Goal: Task Accomplishment & Management: Use online tool/utility

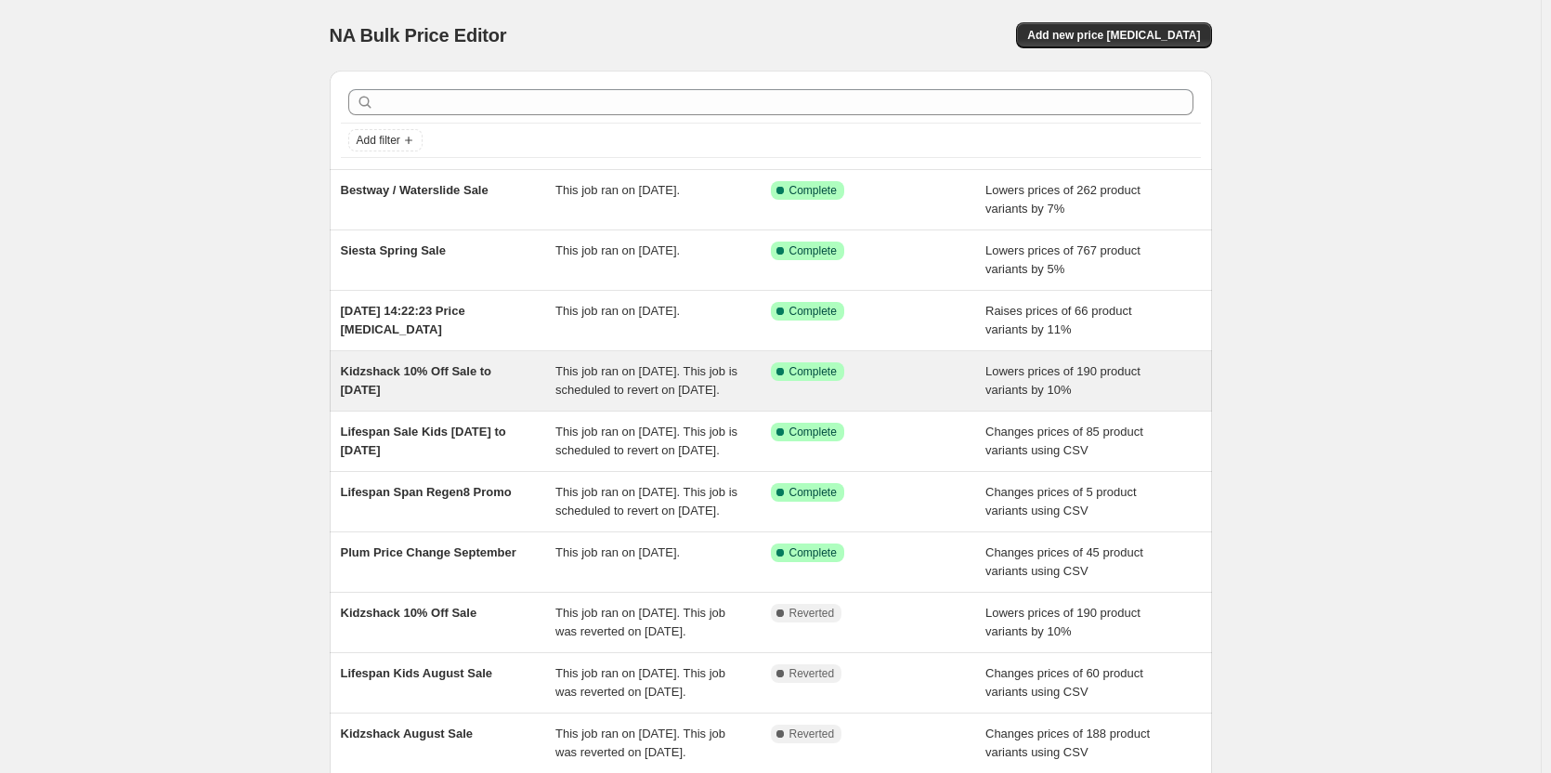
click at [447, 381] on div "Kidzshack 10% Off Sale to [DATE]" at bounding box center [448, 380] width 215 height 37
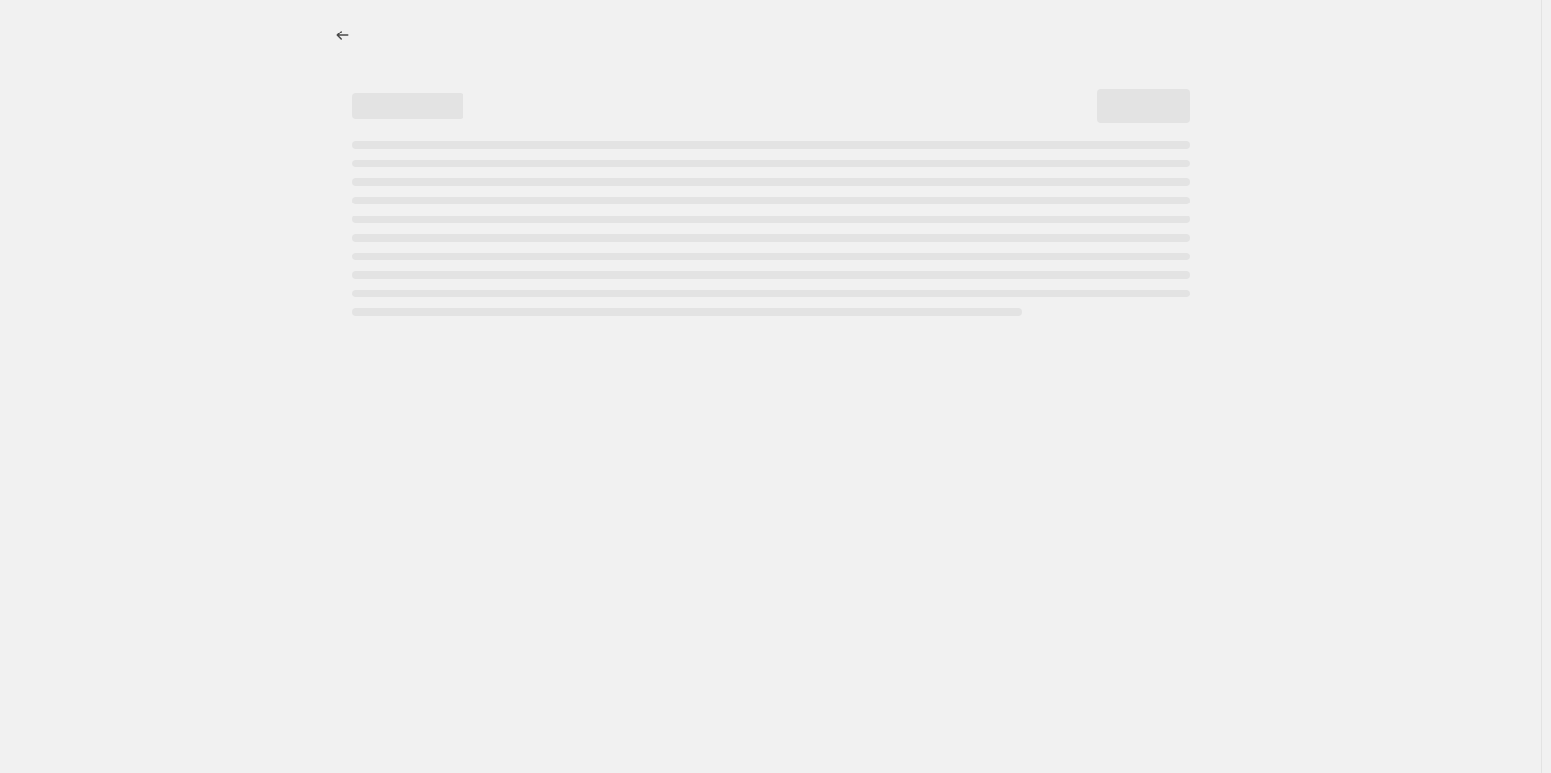
select select "percentage"
select select "no_change"
select select "vendor"
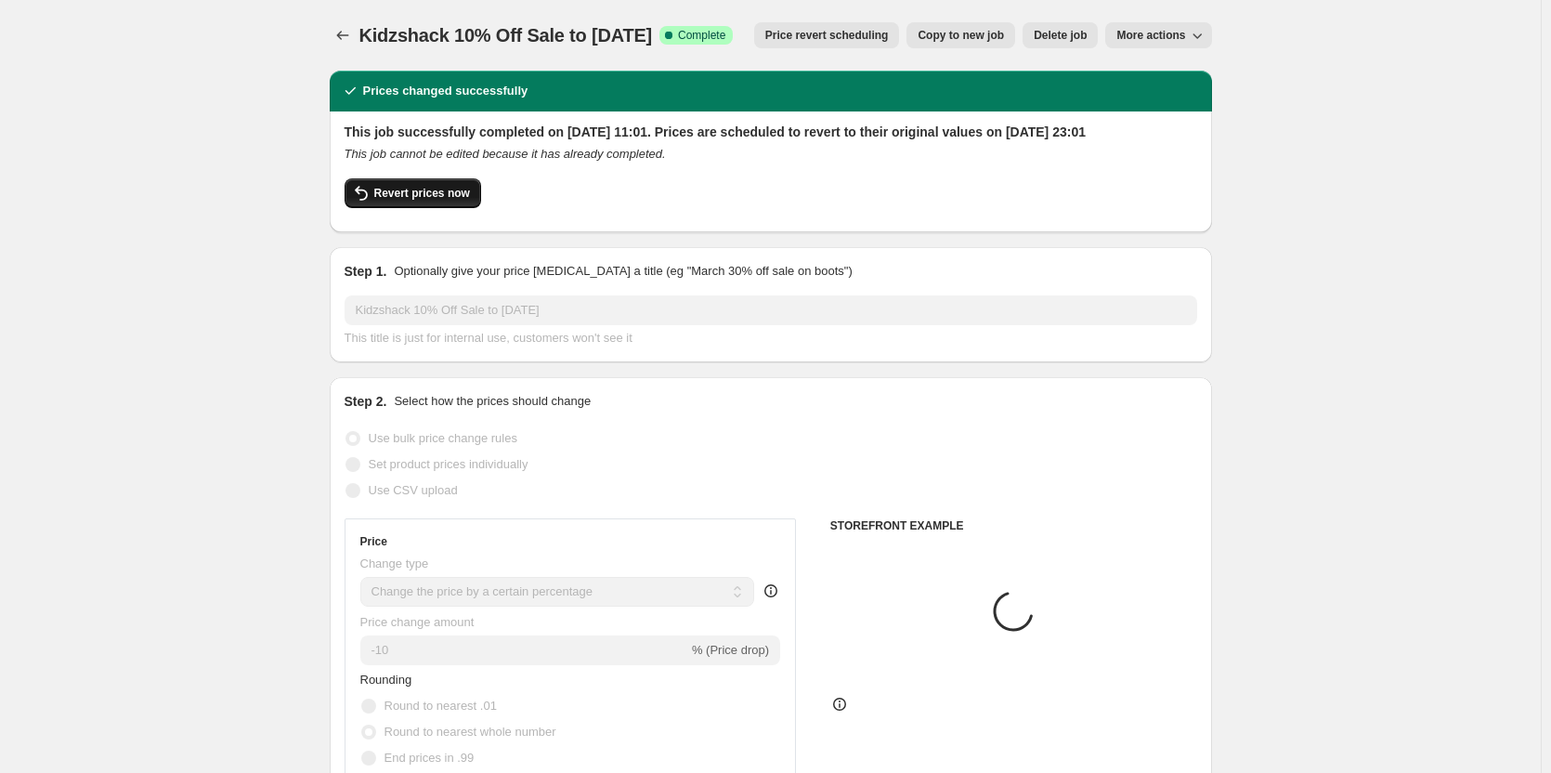
click at [465, 198] on button "Revert prices now" at bounding box center [412, 193] width 136 height 30
checkbox input "false"
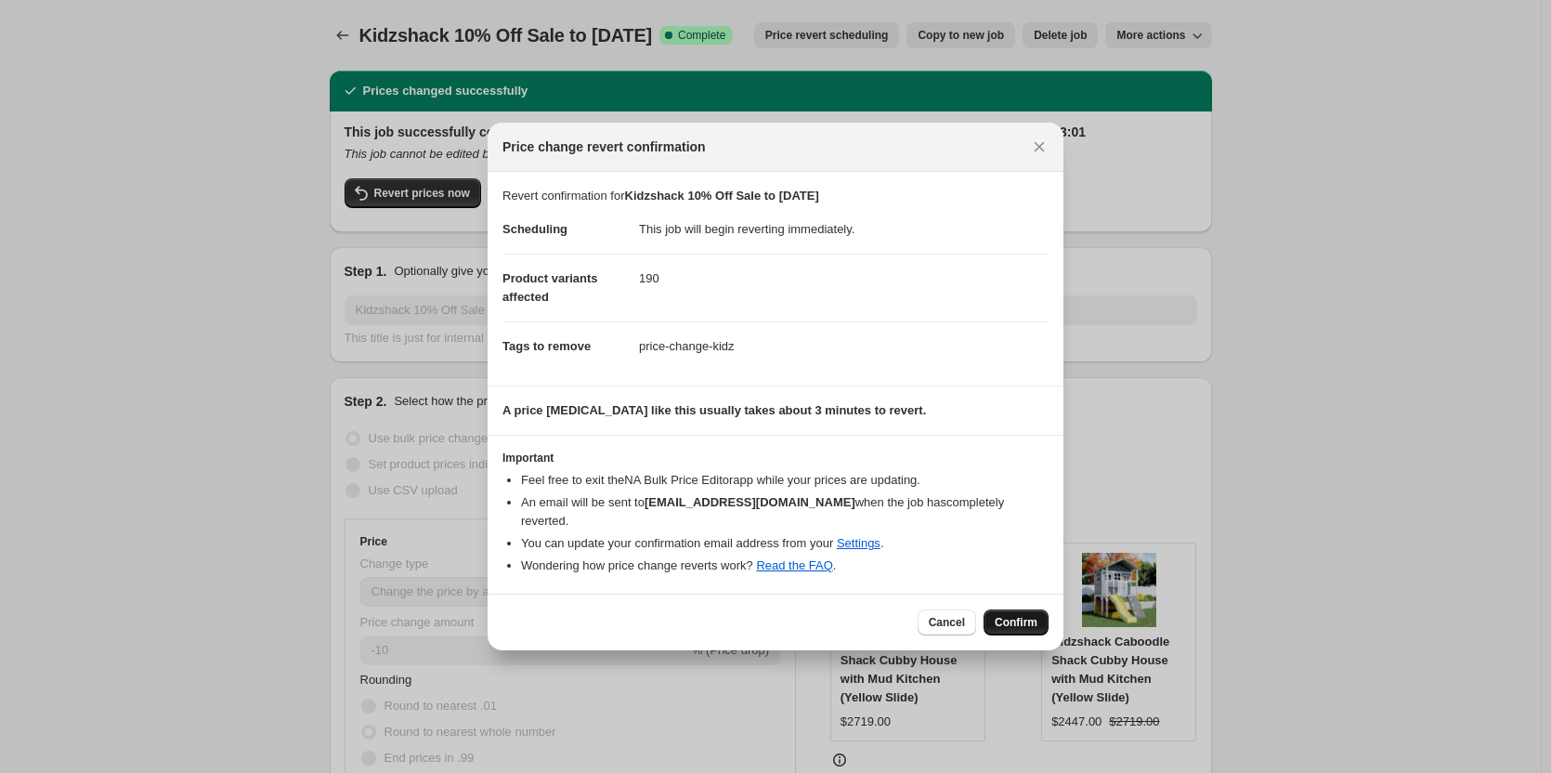
click at [1046, 622] on button "Confirm" at bounding box center [1015, 622] width 65 height 26
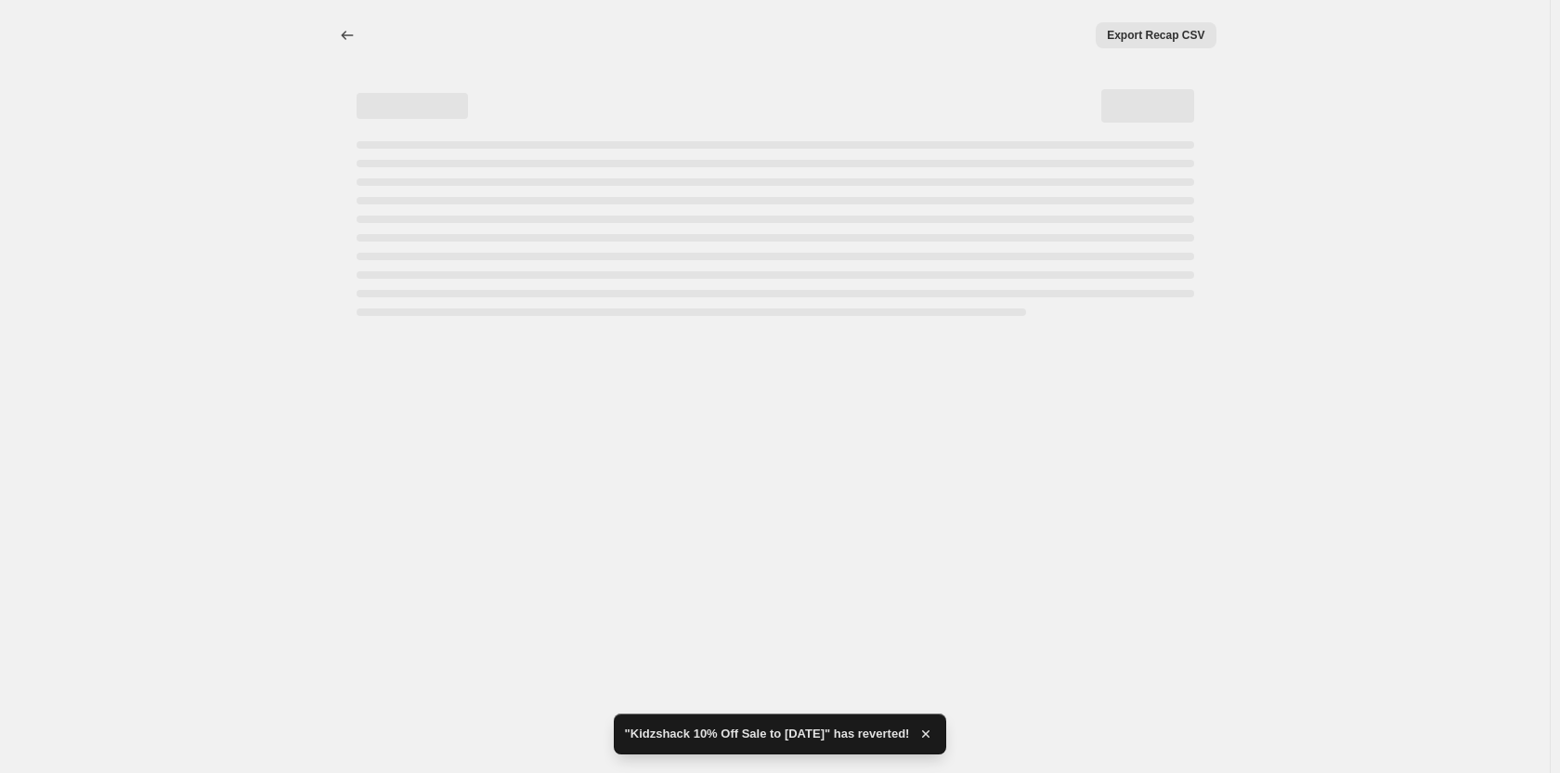
select select "percentage"
select select "no_change"
select select "vendor"
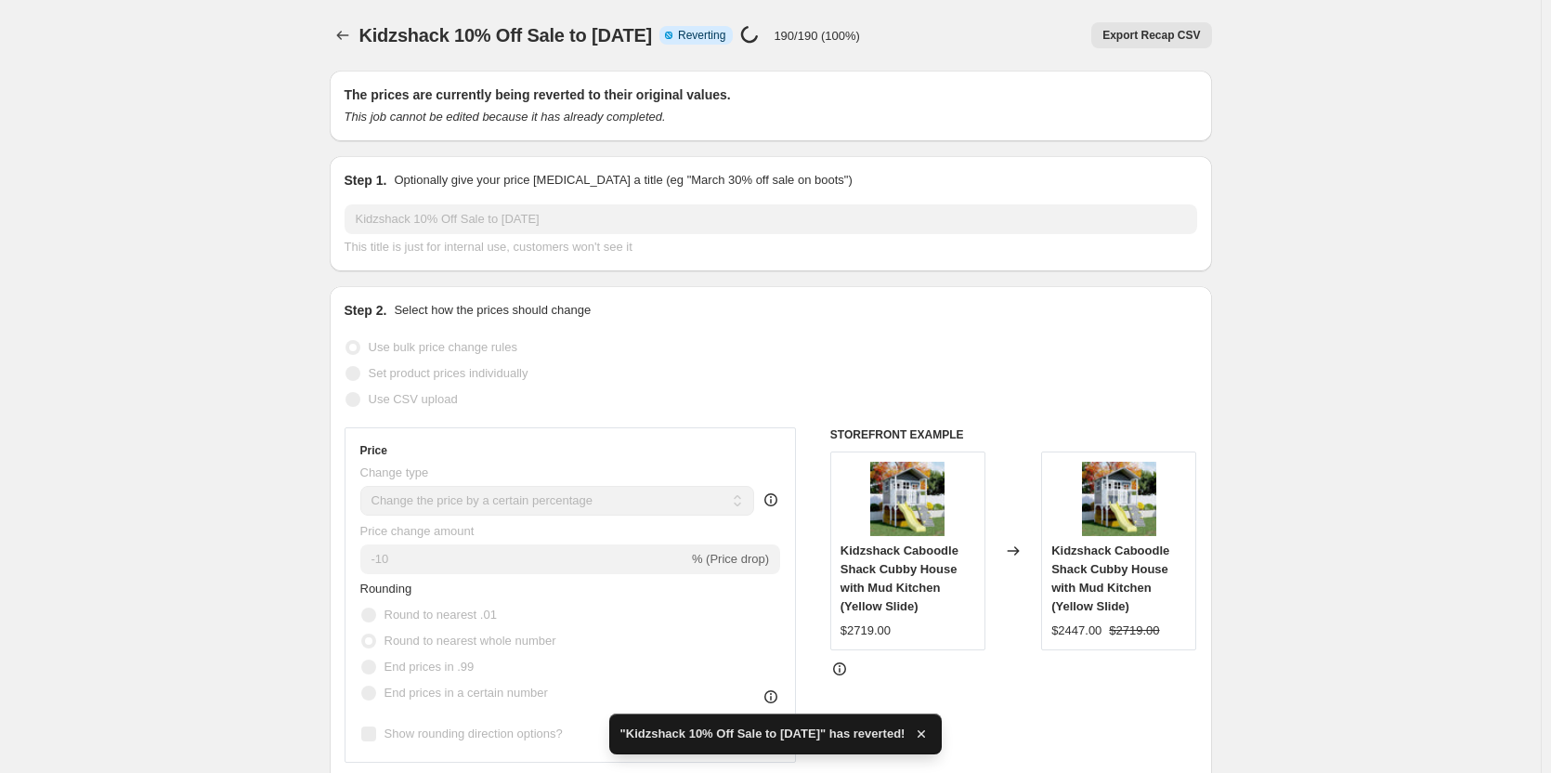
checkbox input "true"
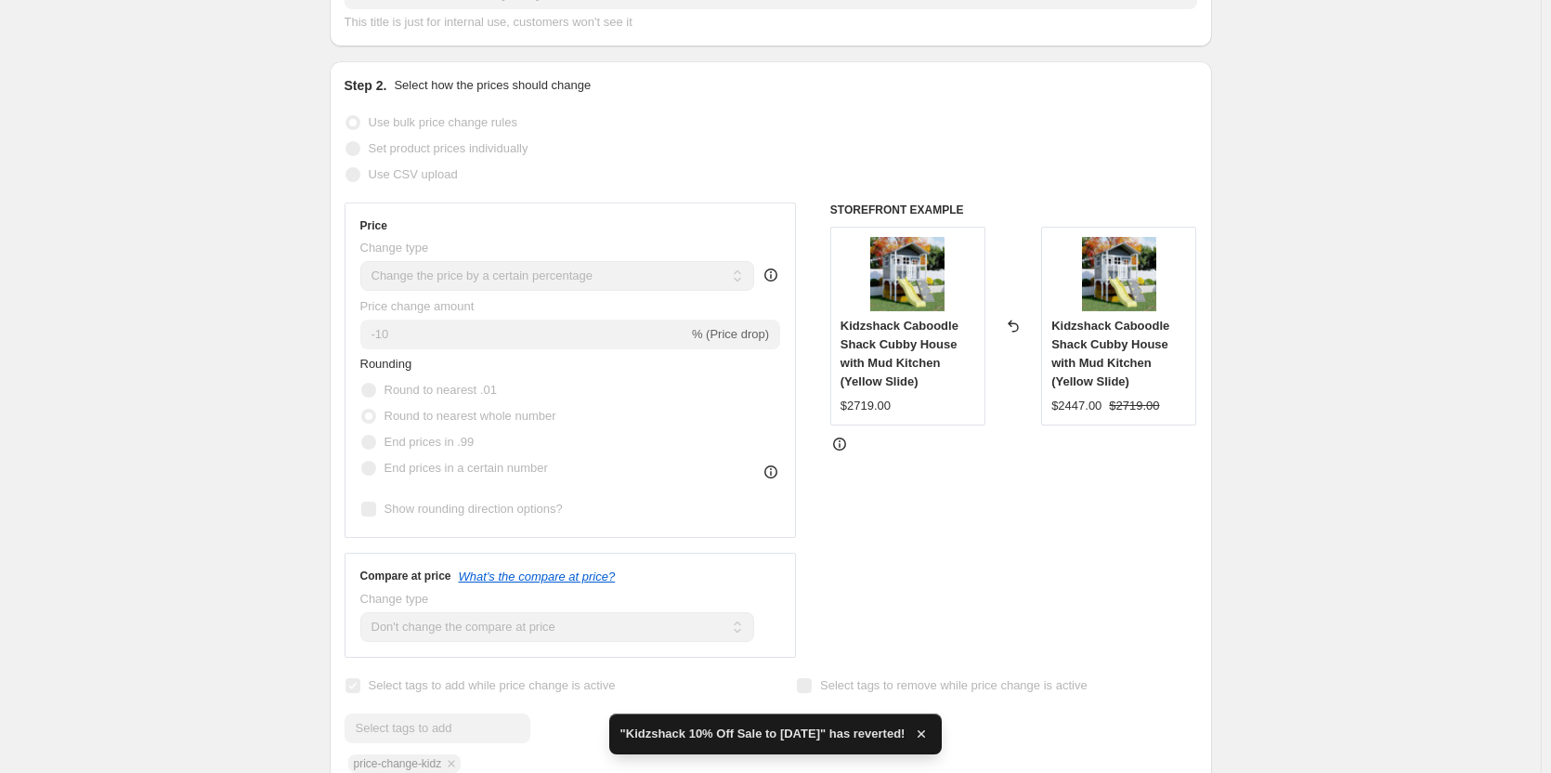
scroll to position [557, 0]
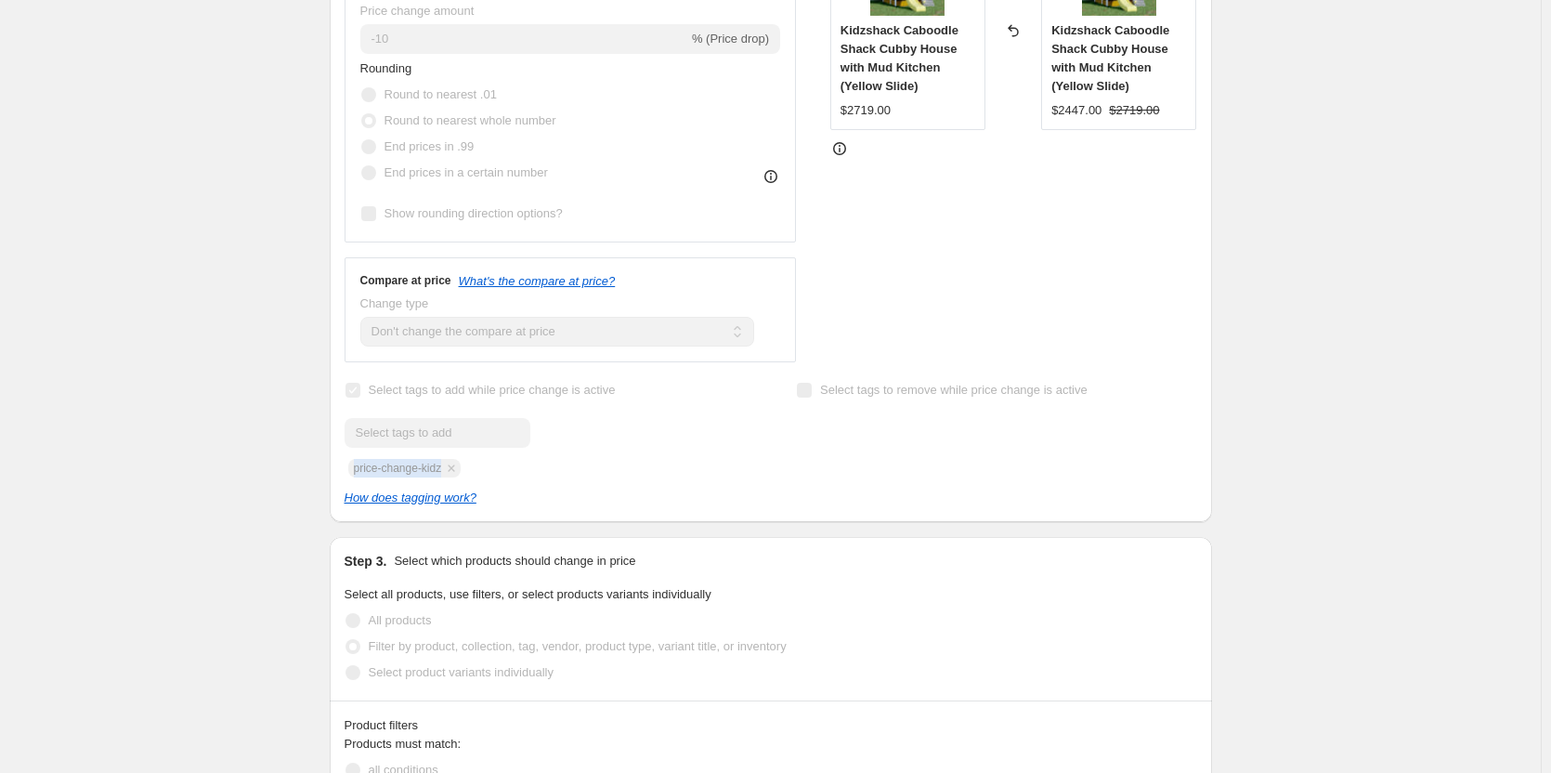
drag, startPoint x: 451, startPoint y: 466, endPoint x: 340, endPoint y: 473, distance: 111.6
click at [340, 473] on div "Step 2. Select how the prices should change Use bulk price change rules Set pro…" at bounding box center [771, 144] width 882 height 756
copy span "price-change-kidz"
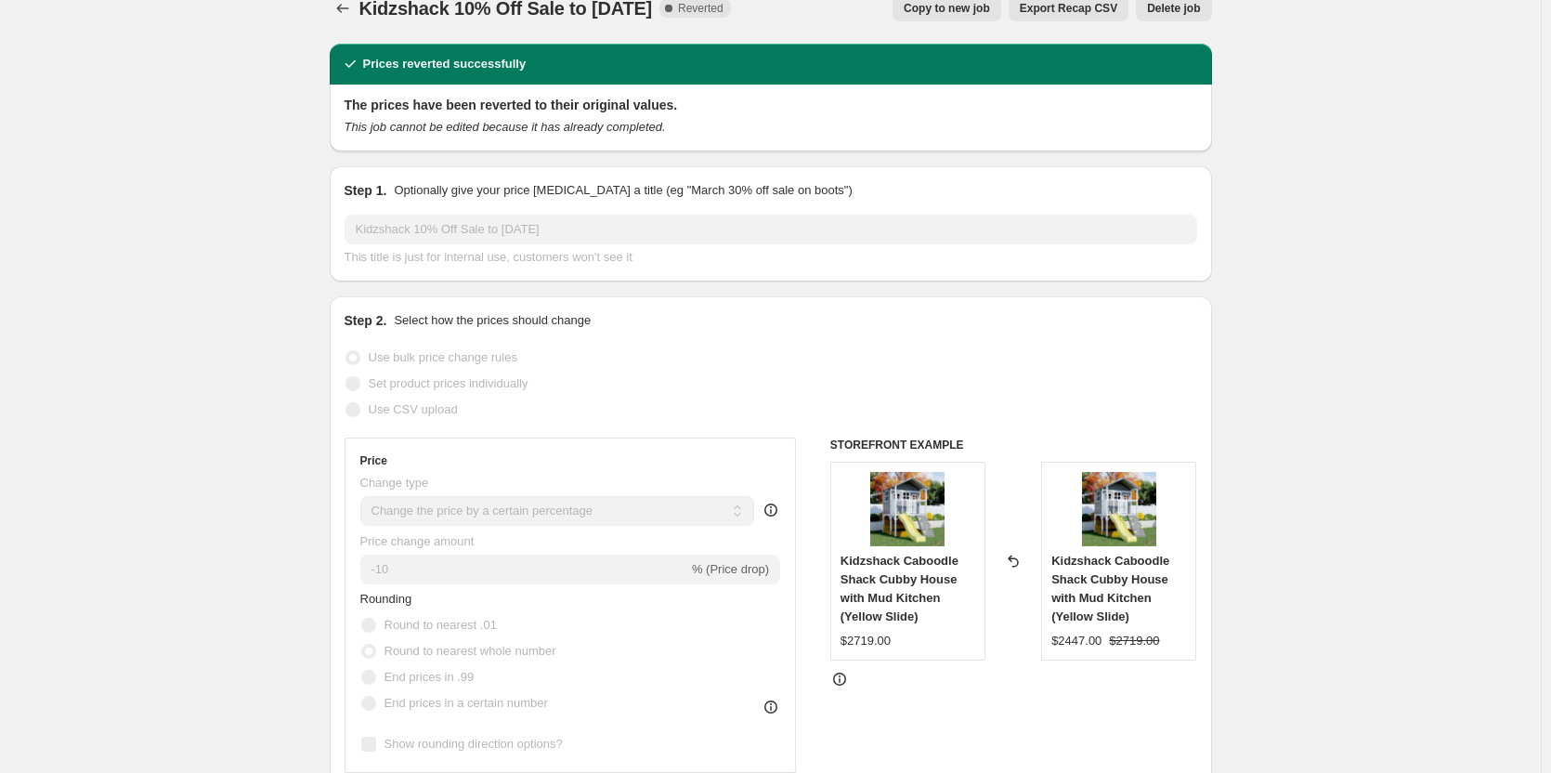
scroll to position [0, 0]
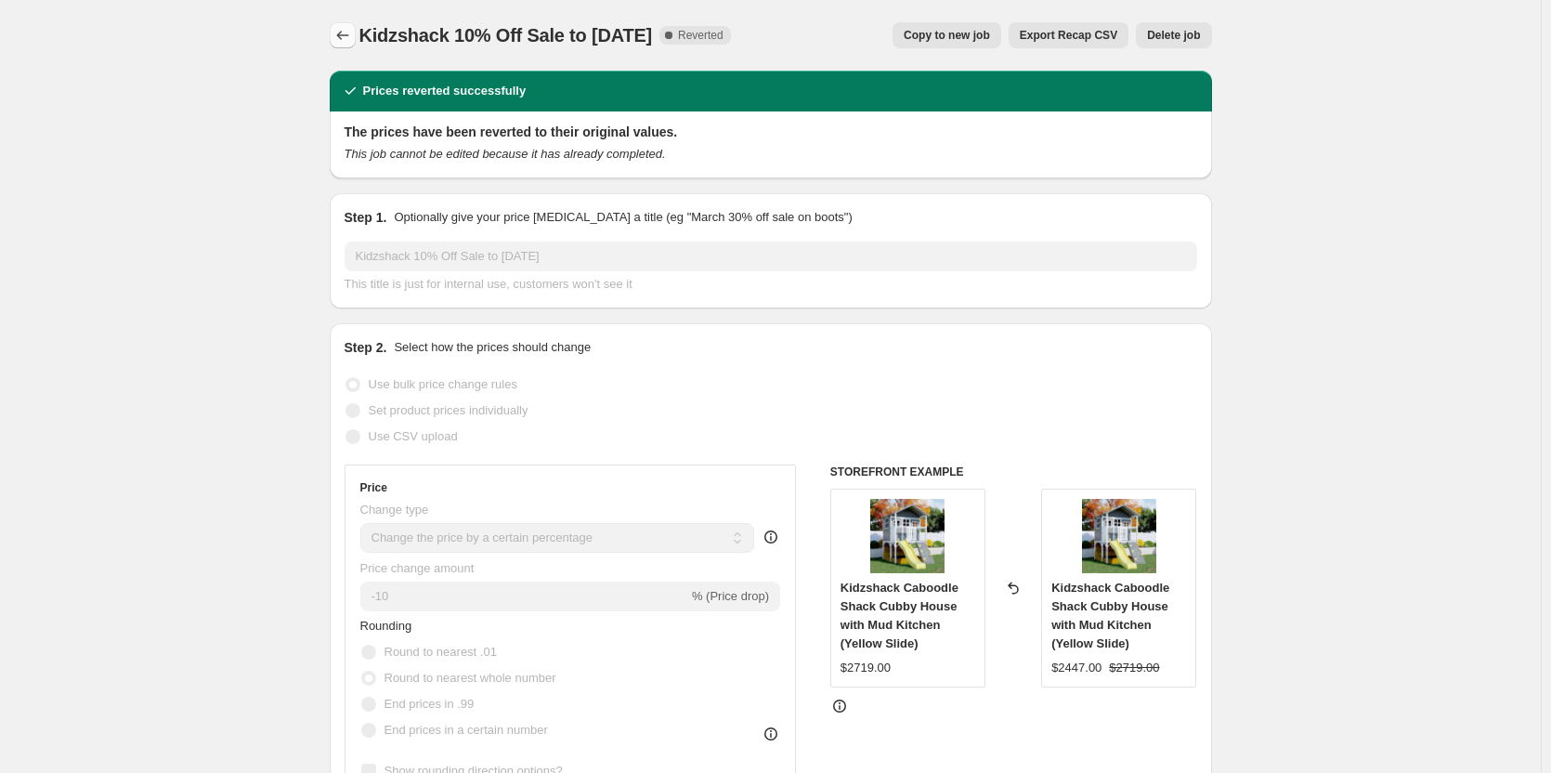
click at [352, 29] on icon "Price change jobs" at bounding box center [342, 35] width 19 height 19
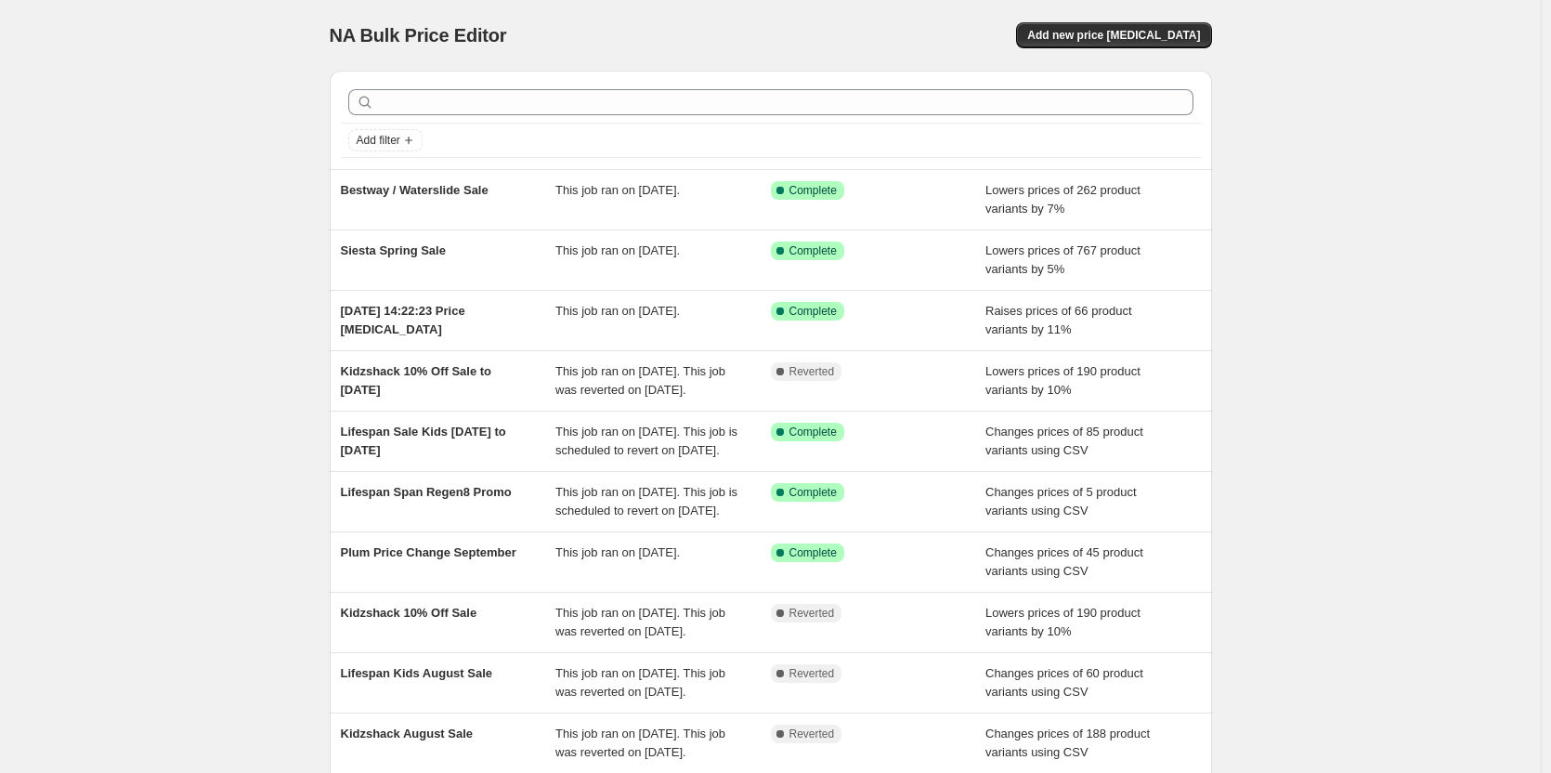
click at [1132, 49] on div "NA Bulk Price Editor. This page is ready NA Bulk Price Editor Add new price [ME…" at bounding box center [771, 35] width 882 height 71
click at [1132, 31] on span "Add new price [MEDICAL_DATA]" at bounding box center [1113, 35] width 173 height 15
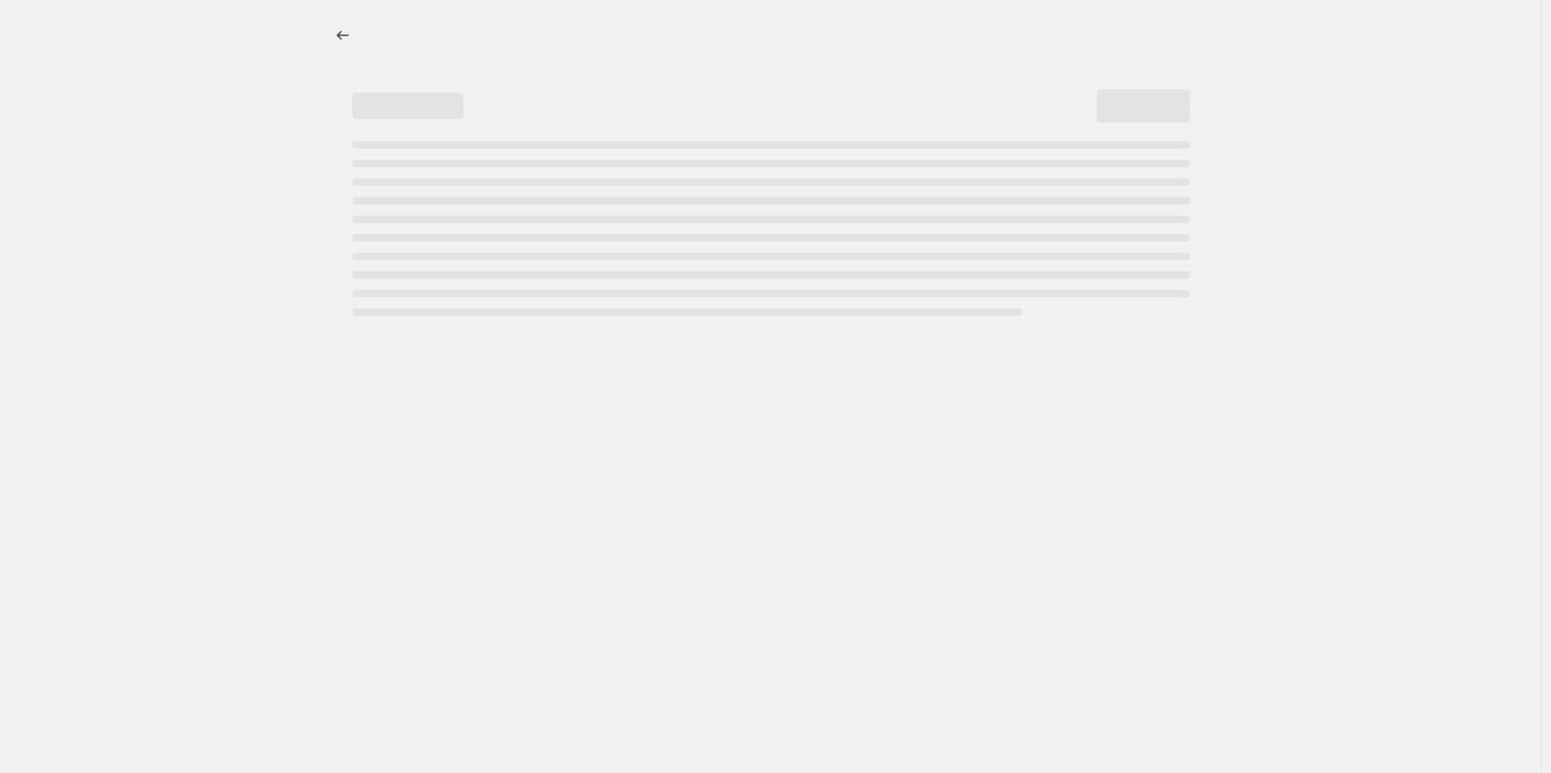
select select "percentage"
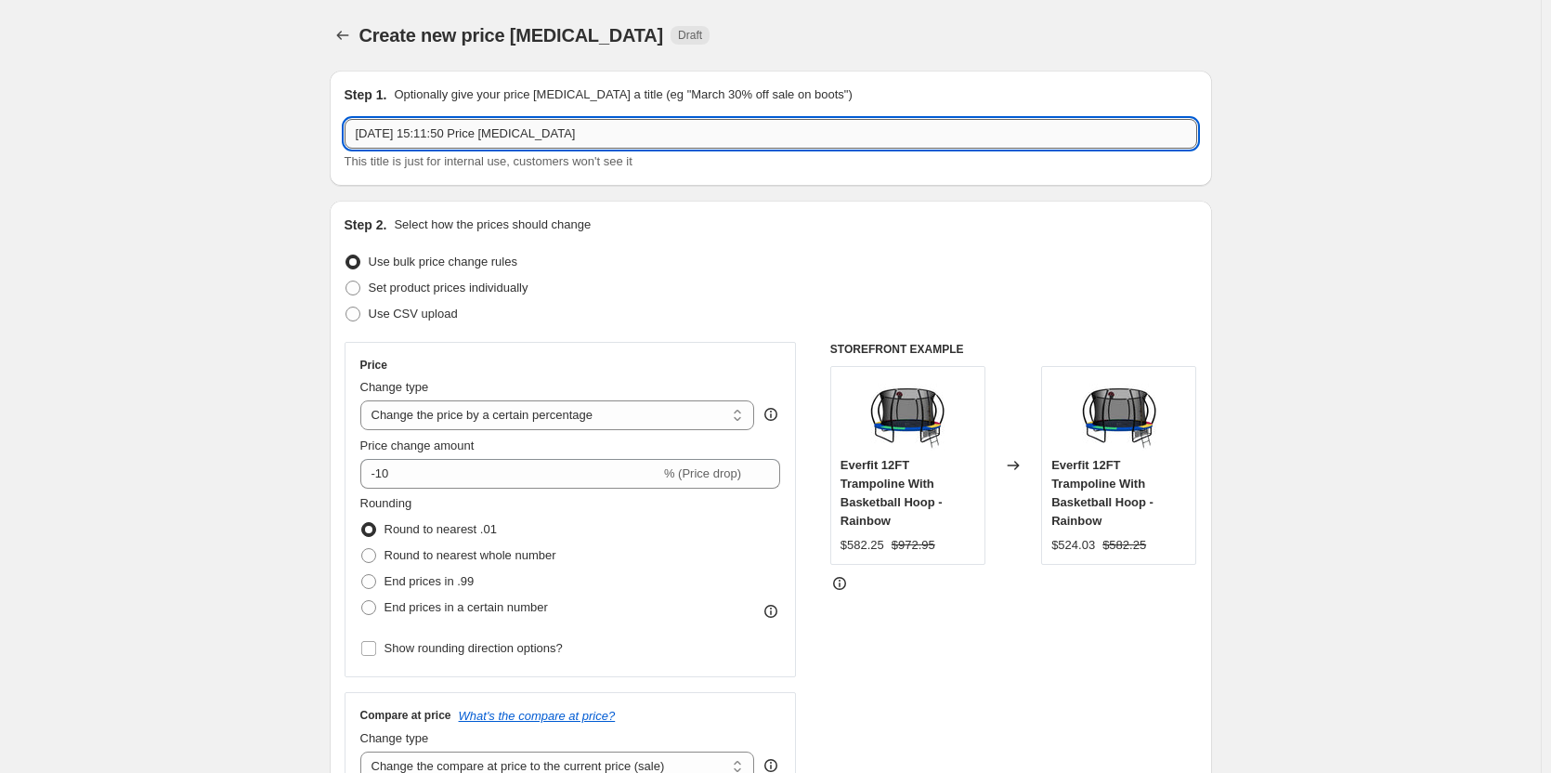
click at [774, 129] on input "[DATE] 15:11:50 Price [MEDICAL_DATA]" at bounding box center [770, 134] width 852 height 30
drag, startPoint x: 38, startPoint y: 73, endPoint x: -43, endPoint y: 58, distance: 82.3
click at [0, 58] on html "Home Settings Plans Skip to content Create new price [MEDICAL_DATA]. This page …" at bounding box center [775, 386] width 1551 height 773
type input "Kidzshack Spring Sale 2nd Job"
click at [345, 316] on div "Step 2. Select how the prices should change Use bulk price change rules Set pro…" at bounding box center [771, 527] width 882 height 652
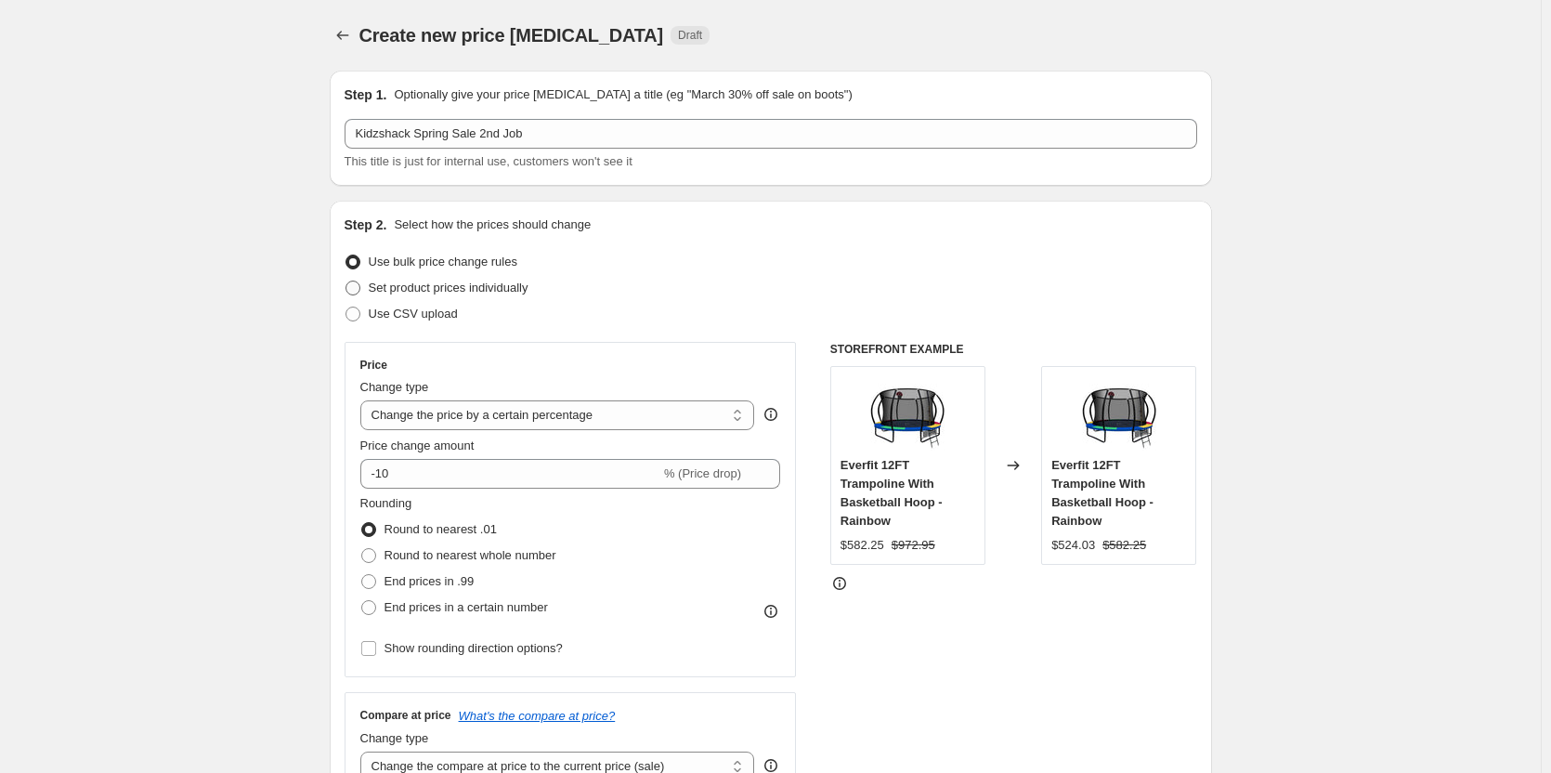
click at [376, 295] on span "Set product prices individually" at bounding box center [449, 288] width 160 height 19
click at [346, 281] on input "Set product prices individually" at bounding box center [345, 280] width 1 height 1
radio input "true"
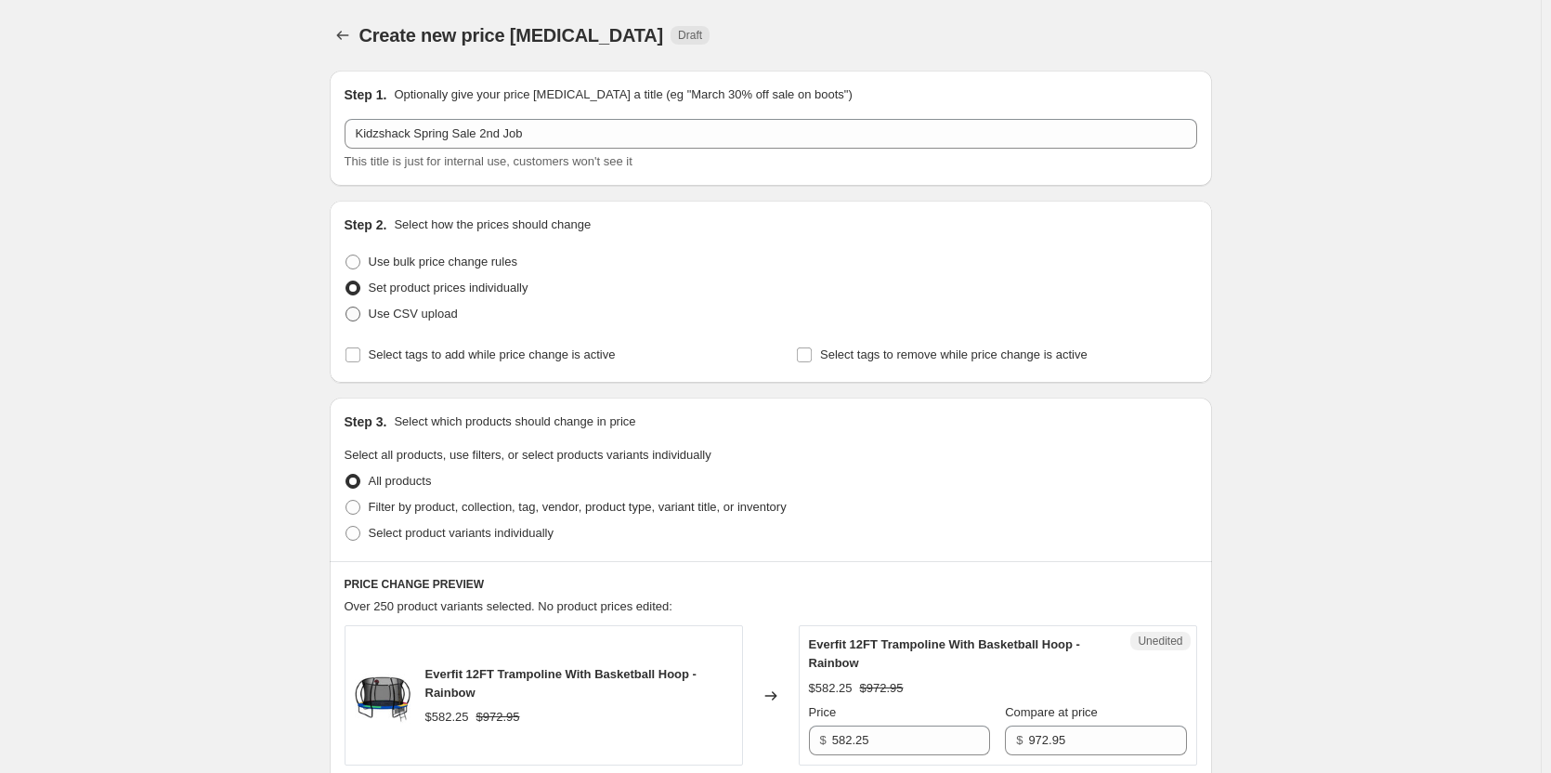
click at [360, 319] on span at bounding box center [352, 313] width 15 height 15
click at [346, 307] on input "Use CSV upload" at bounding box center [345, 306] width 1 height 1
radio input "true"
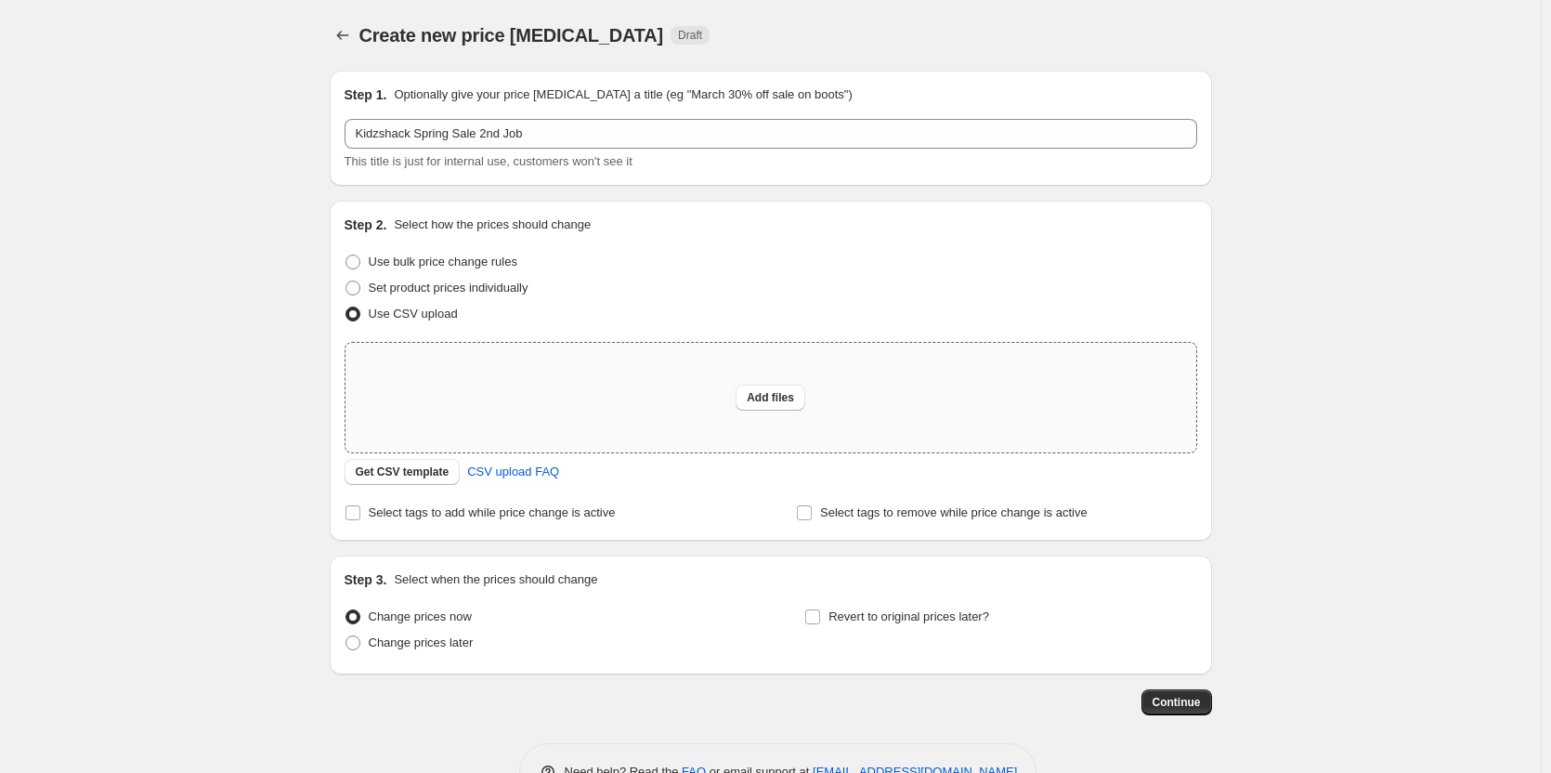
click at [646, 389] on div "Add files" at bounding box center [770, 398] width 851 height 110
type input "C:\fakepath\Kidzshack Promo Spring Sale Upload CSV.csv"
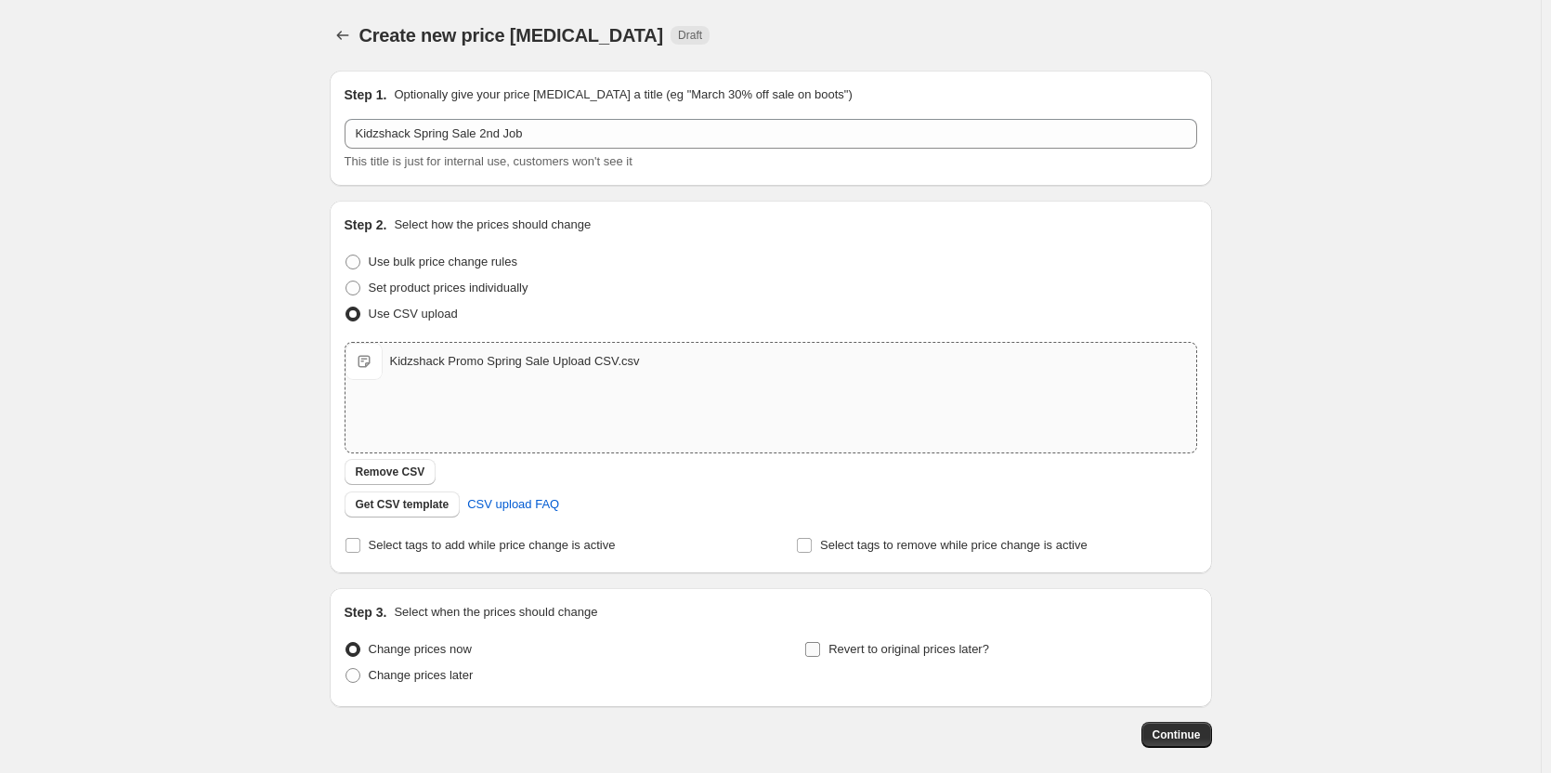
click at [866, 657] on span "Revert to original prices later?" at bounding box center [908, 649] width 161 height 19
click at [820, 656] on input "Revert to original prices later?" at bounding box center [812, 649] width 15 height 15
checkbox input "true"
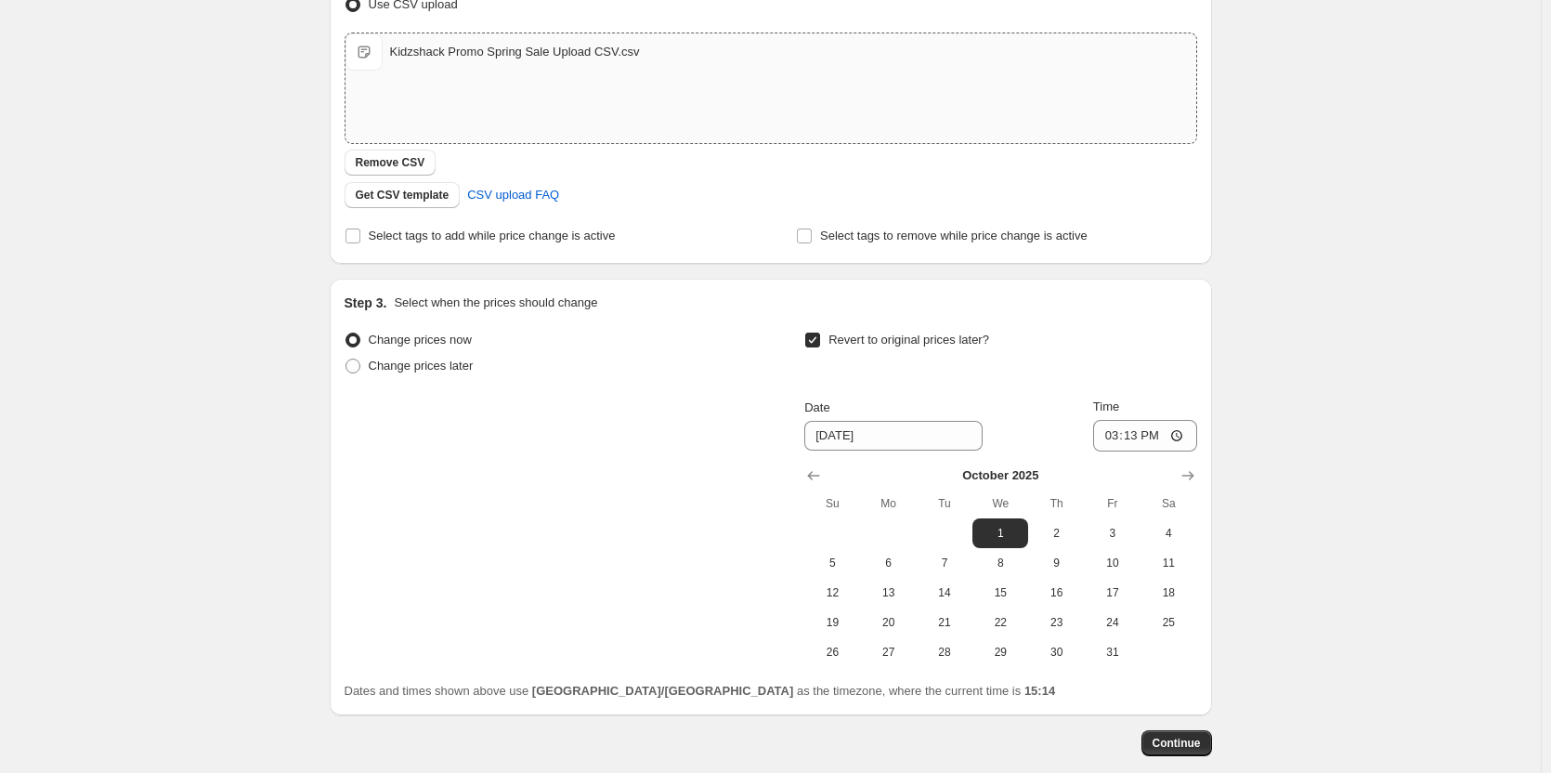
scroll to position [406, 0]
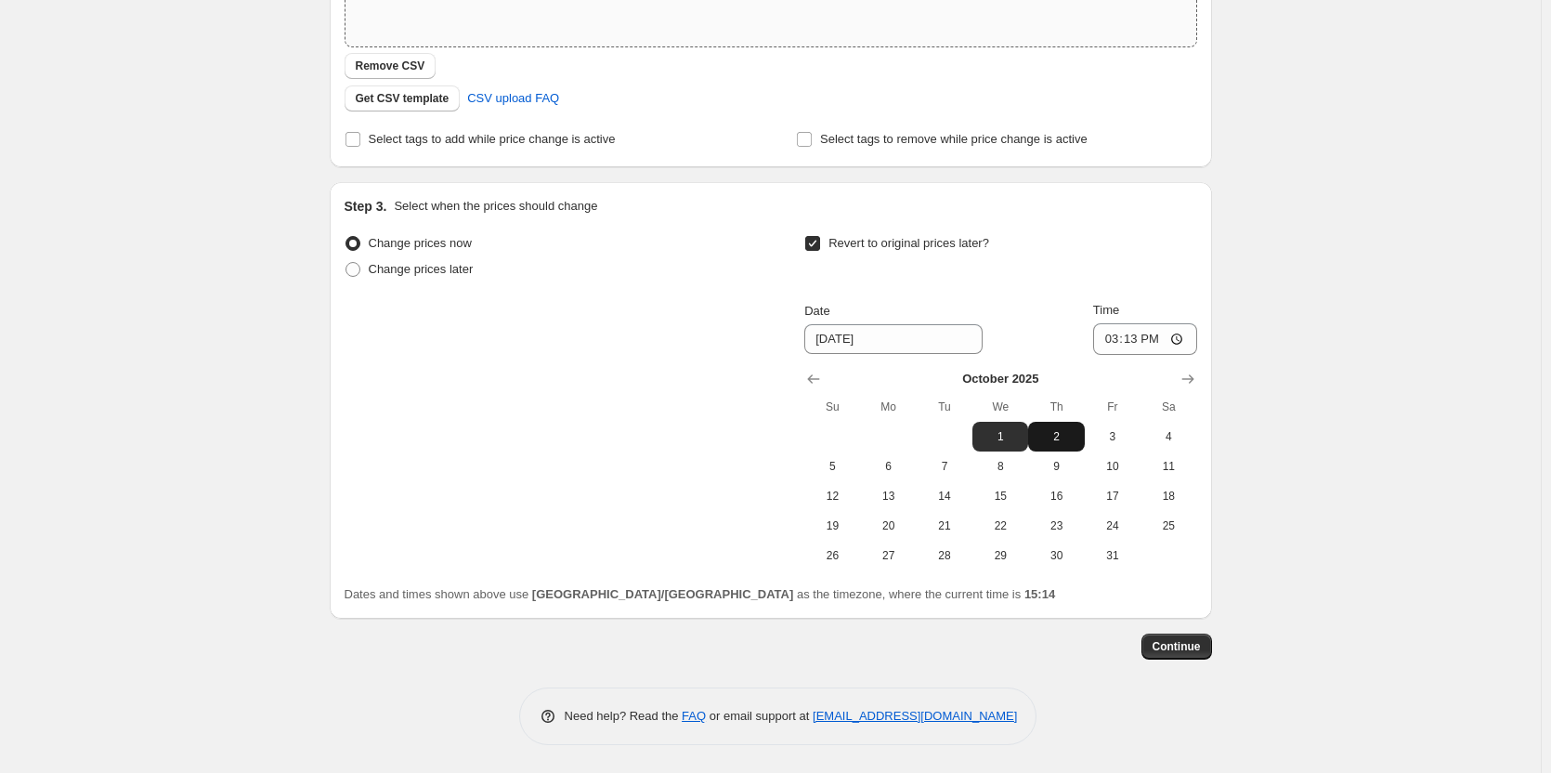
drag, startPoint x: 955, startPoint y: 501, endPoint x: 1044, endPoint y: 428, distance: 114.7
click at [955, 501] on span "14" at bounding box center [944, 495] width 41 height 15
type input "[DATE]"
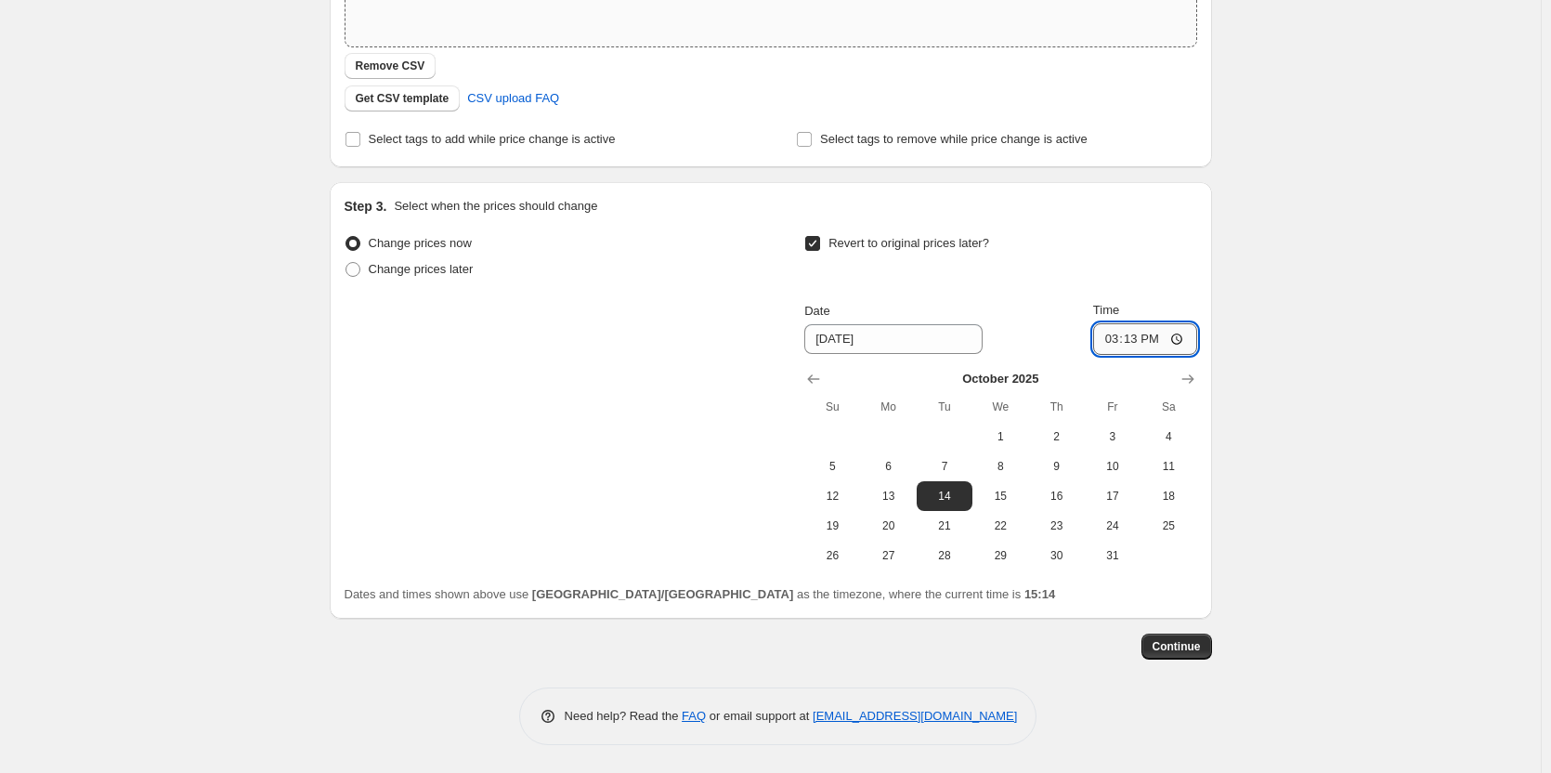
click at [1112, 342] on input "15:13" at bounding box center [1145, 339] width 104 height 32
type input "23:00"
click at [431, 146] on span "Select tags to add while price change is active" at bounding box center [492, 139] width 247 height 14
click at [360, 146] on input "Select tags to add while price change is active" at bounding box center [352, 139] width 15 height 15
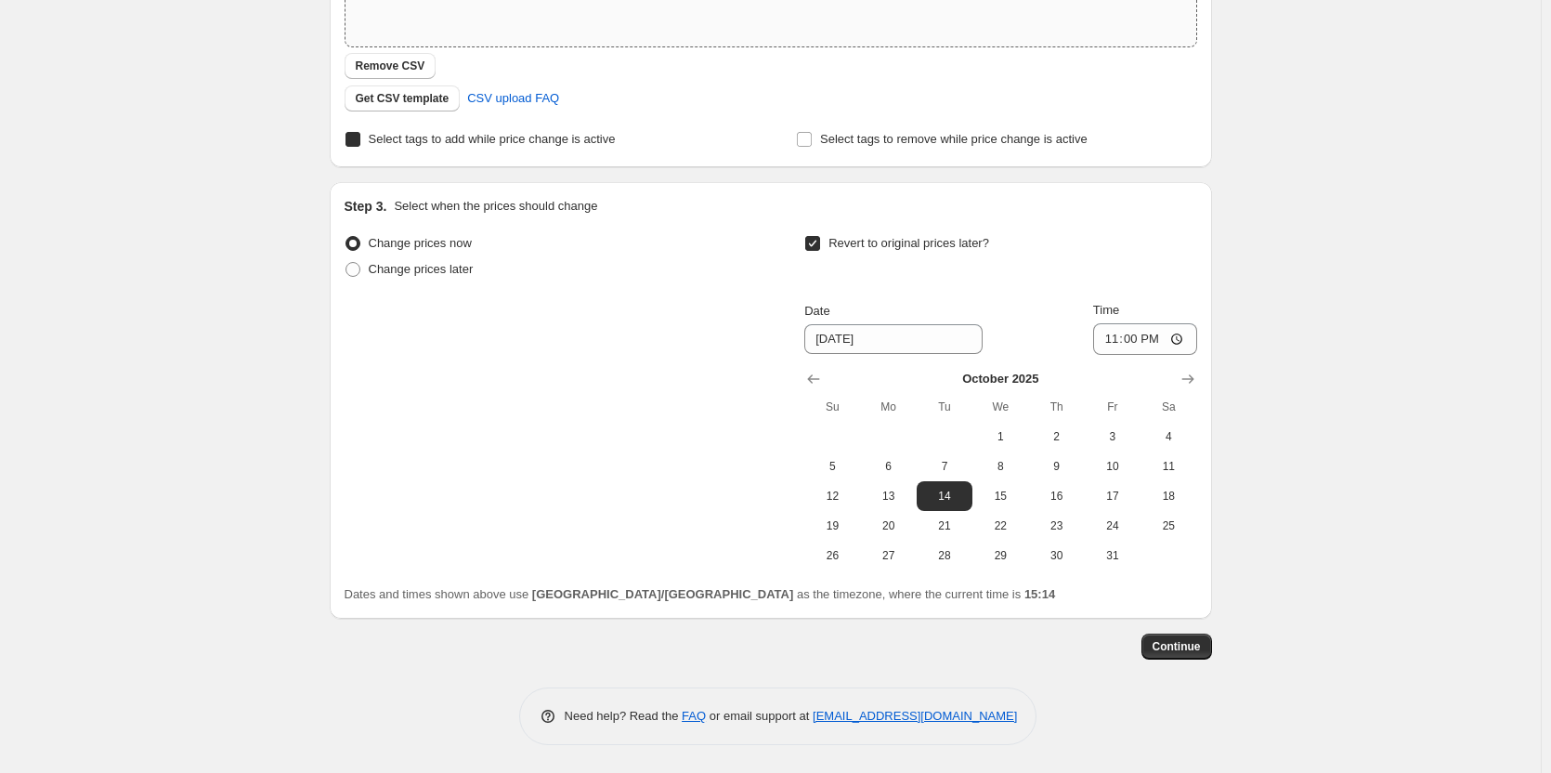
checkbox input "true"
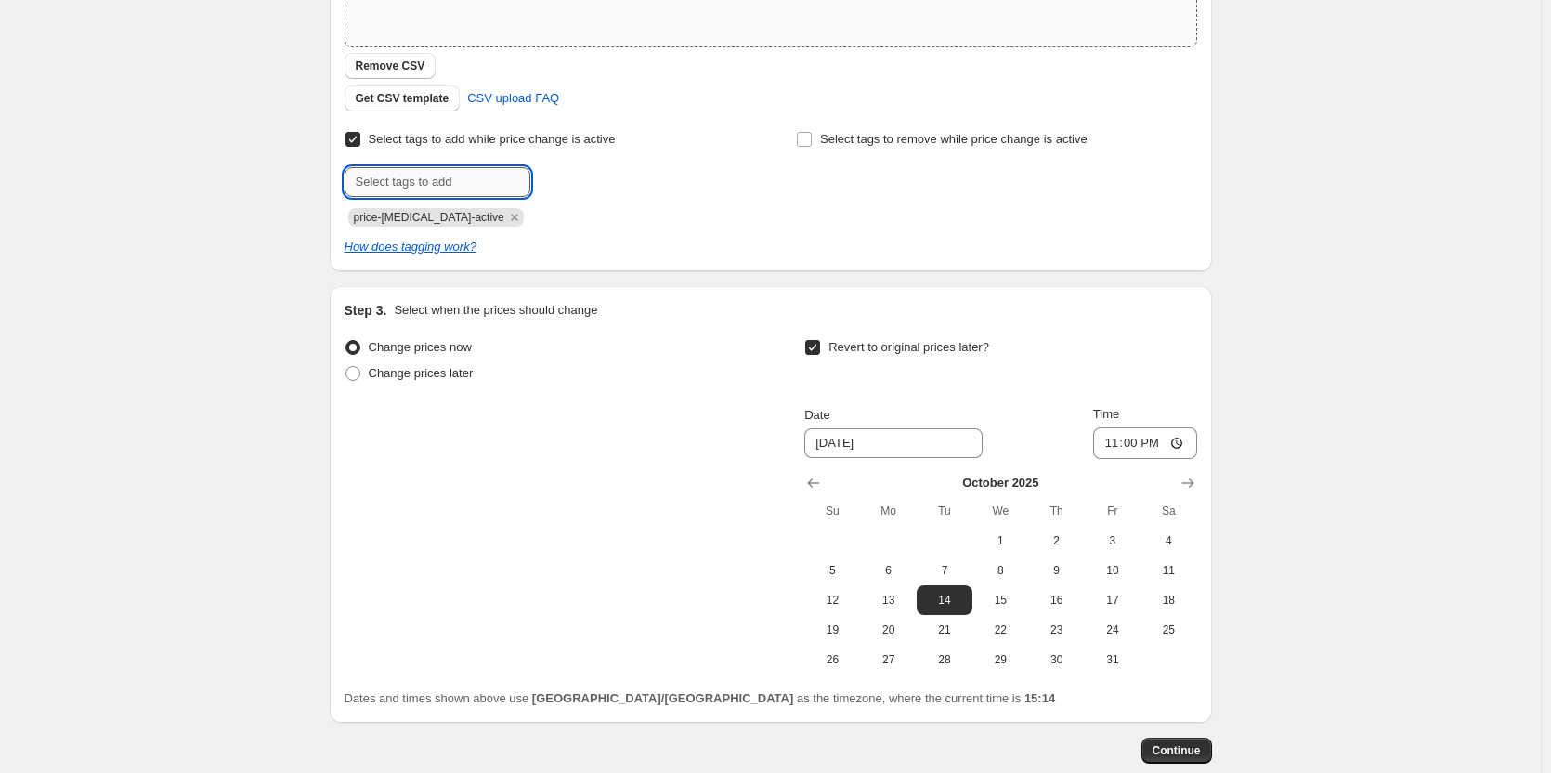
click at [448, 186] on input "text" at bounding box center [437, 182] width 186 height 30
click at [506, 220] on icon "Remove price-change-job-active" at bounding box center [514, 217] width 17 height 17
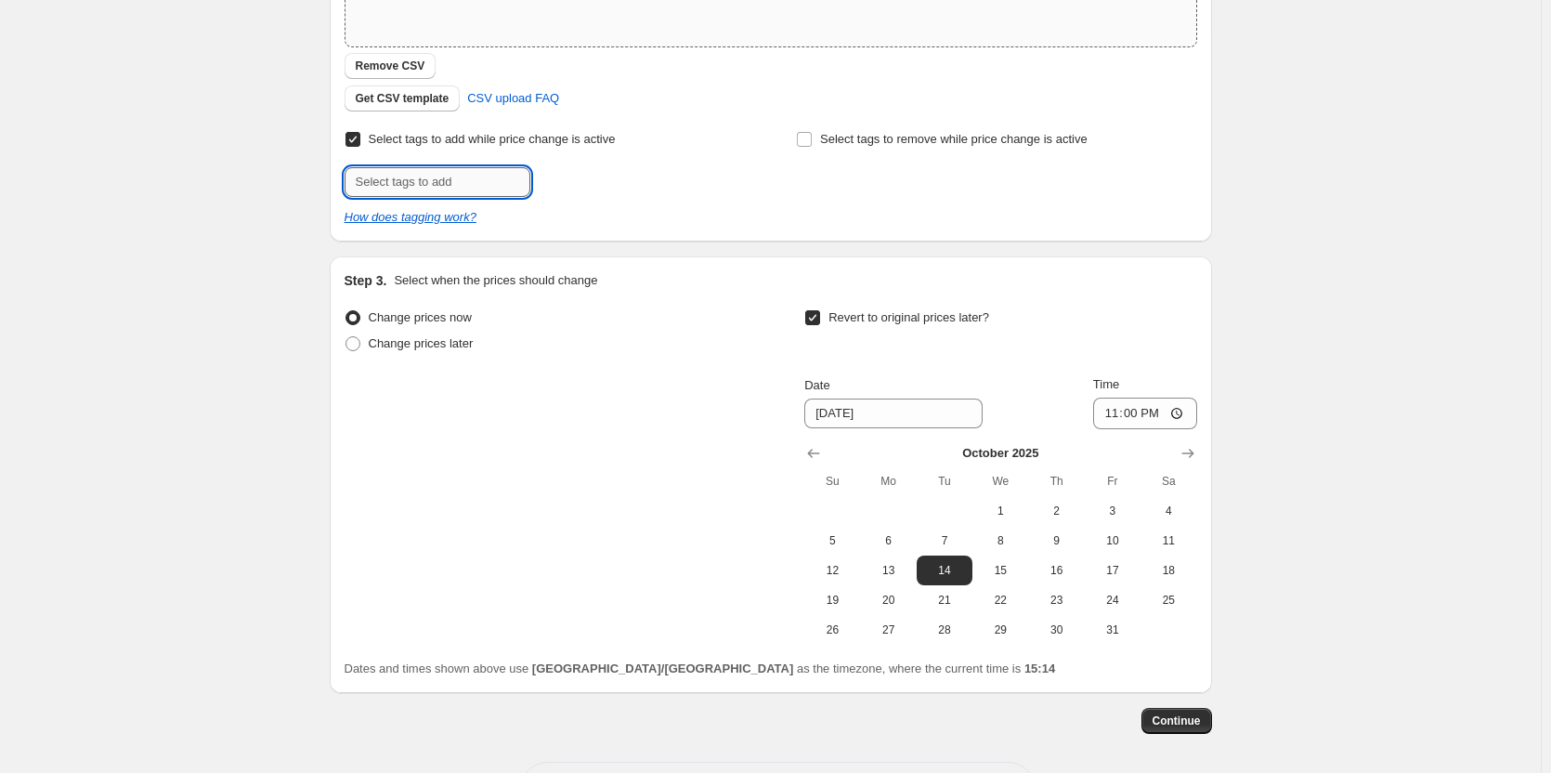
click at [468, 179] on input "text" at bounding box center [437, 182] width 186 height 30
paste input "price-change-kidz"
type input "price-change-kidz"
click at [589, 180] on span "price-change..." at bounding box center [609, 180] width 79 height 13
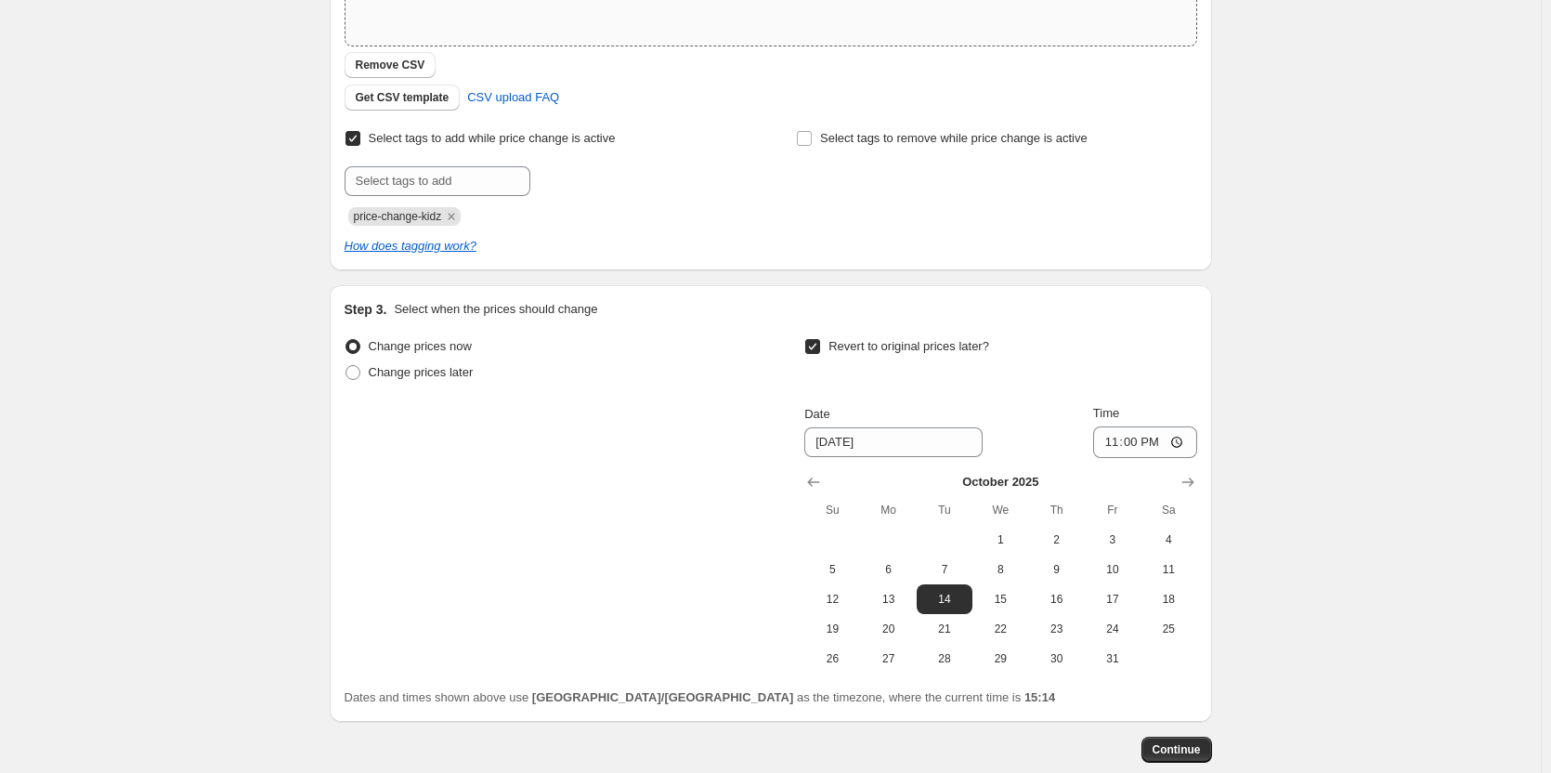
scroll to position [510, 0]
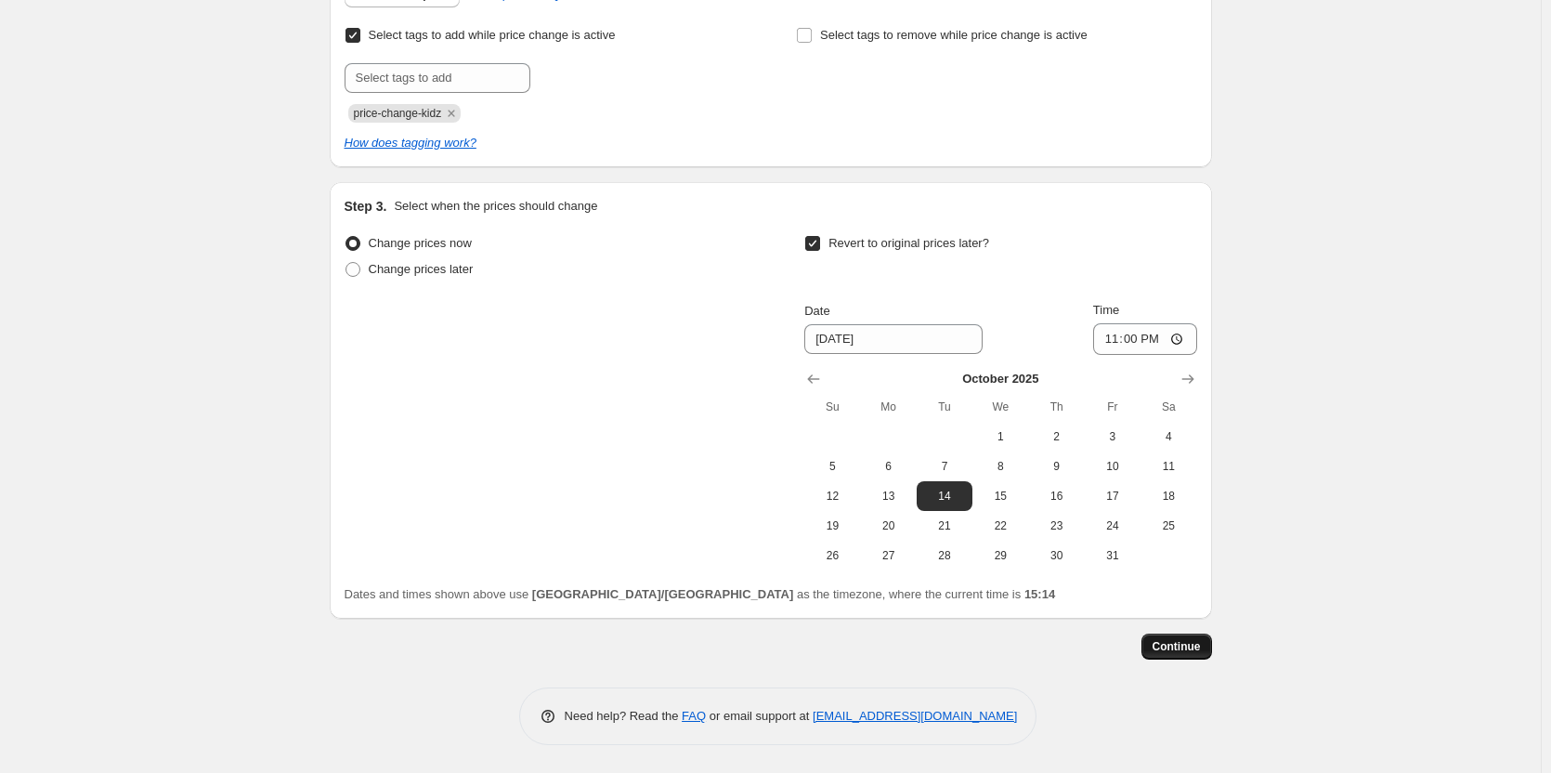
click at [1202, 653] on button "Continue" at bounding box center [1176, 646] width 71 height 26
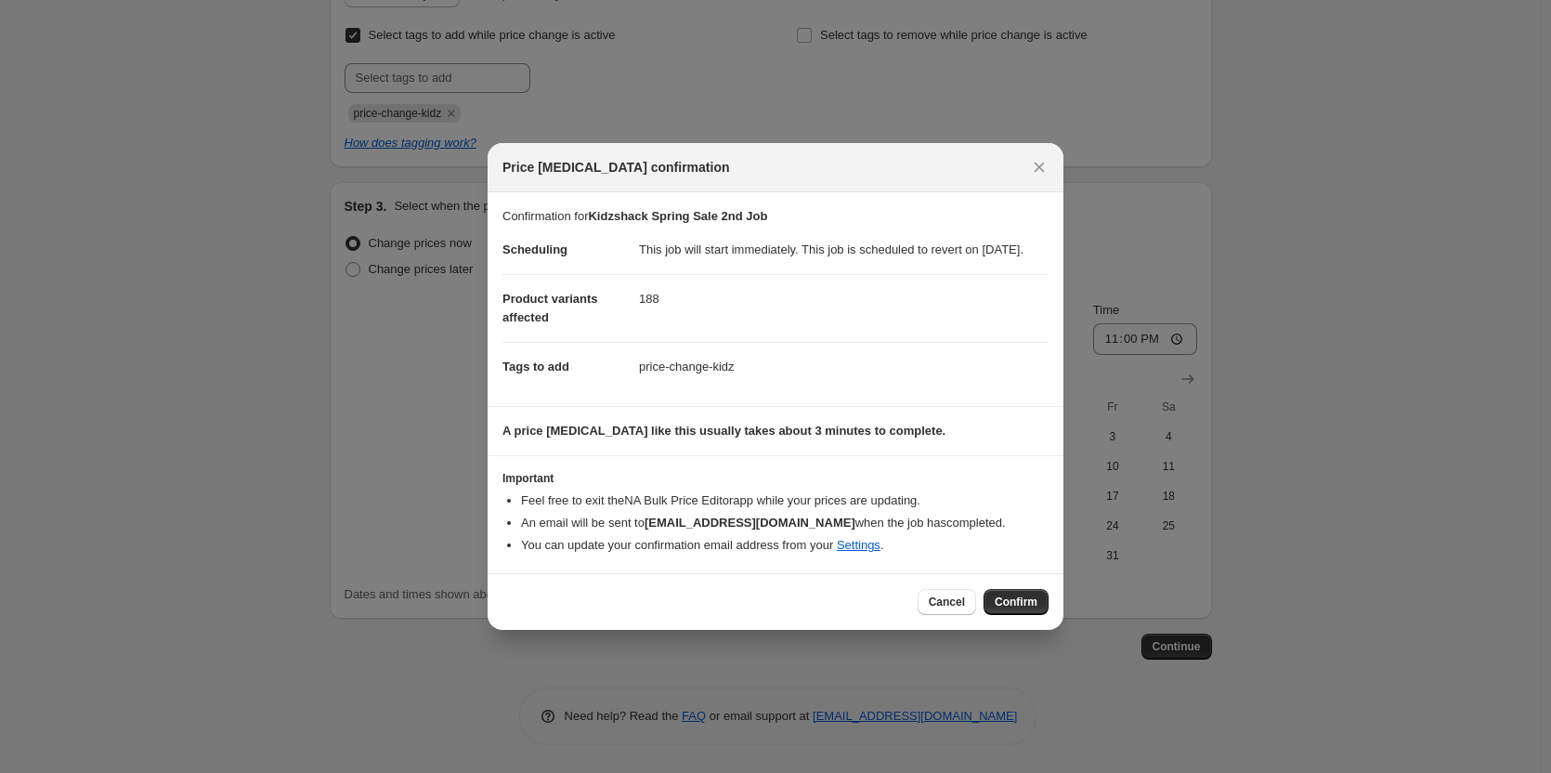
drag, startPoint x: 1025, startPoint y: 600, endPoint x: 1008, endPoint y: 588, distance: 20.6
click at [1024, 600] on button "Confirm" at bounding box center [1015, 602] width 65 height 26
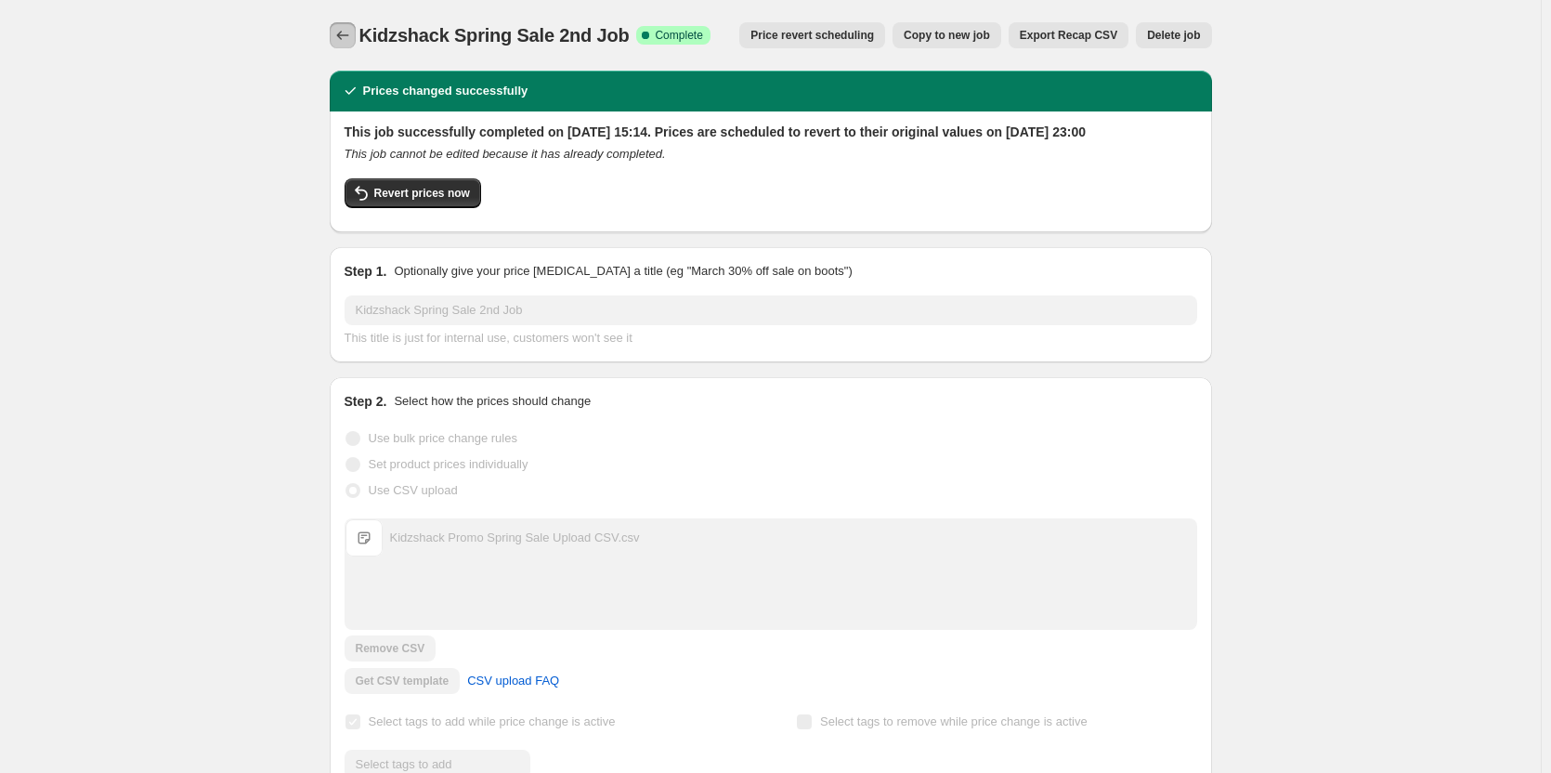
click at [345, 35] on icon "Price change jobs" at bounding box center [342, 35] width 19 height 19
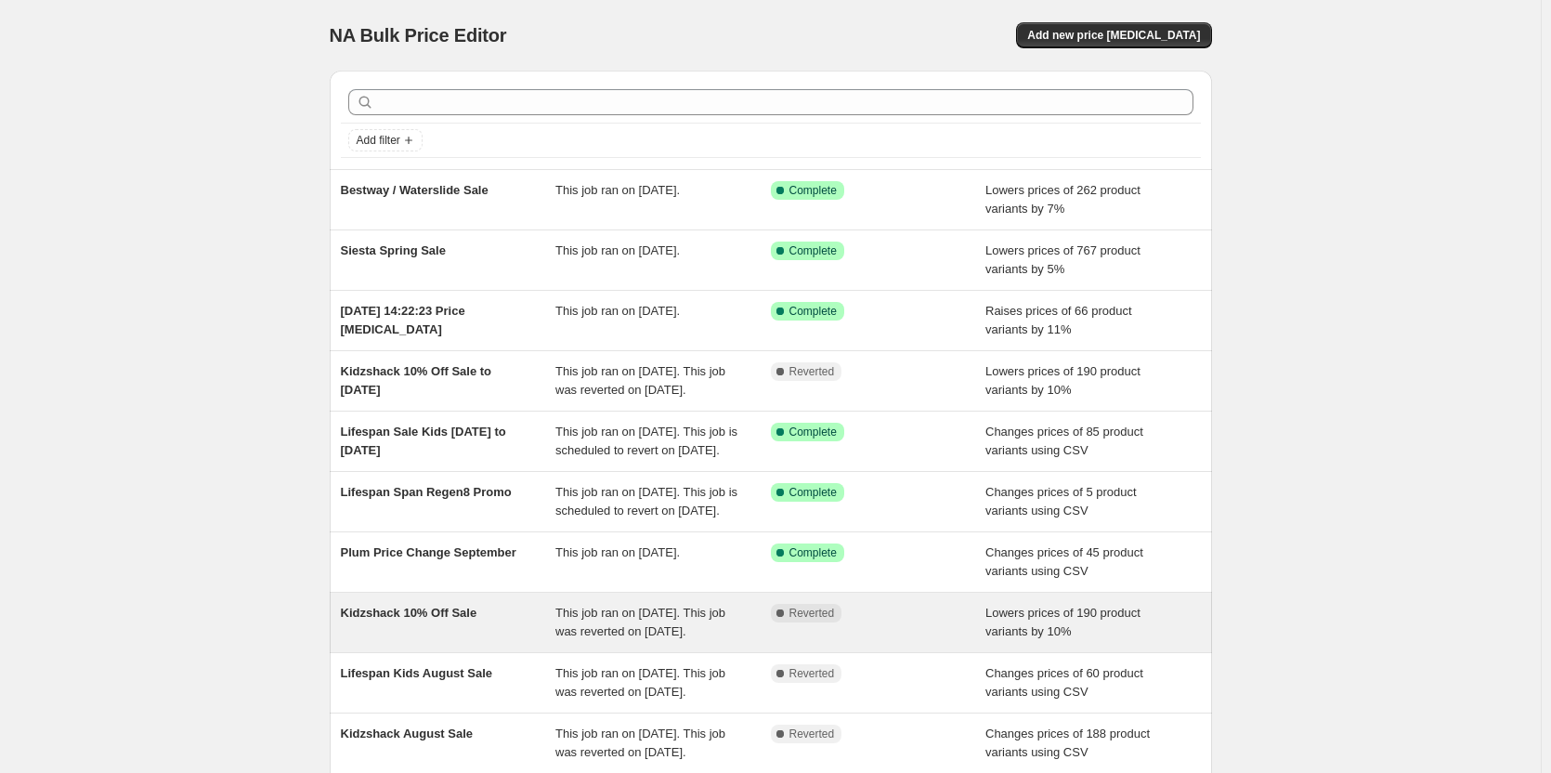
click at [501, 641] on div "Kidzshack 10% Off Sale" at bounding box center [448, 622] width 215 height 37
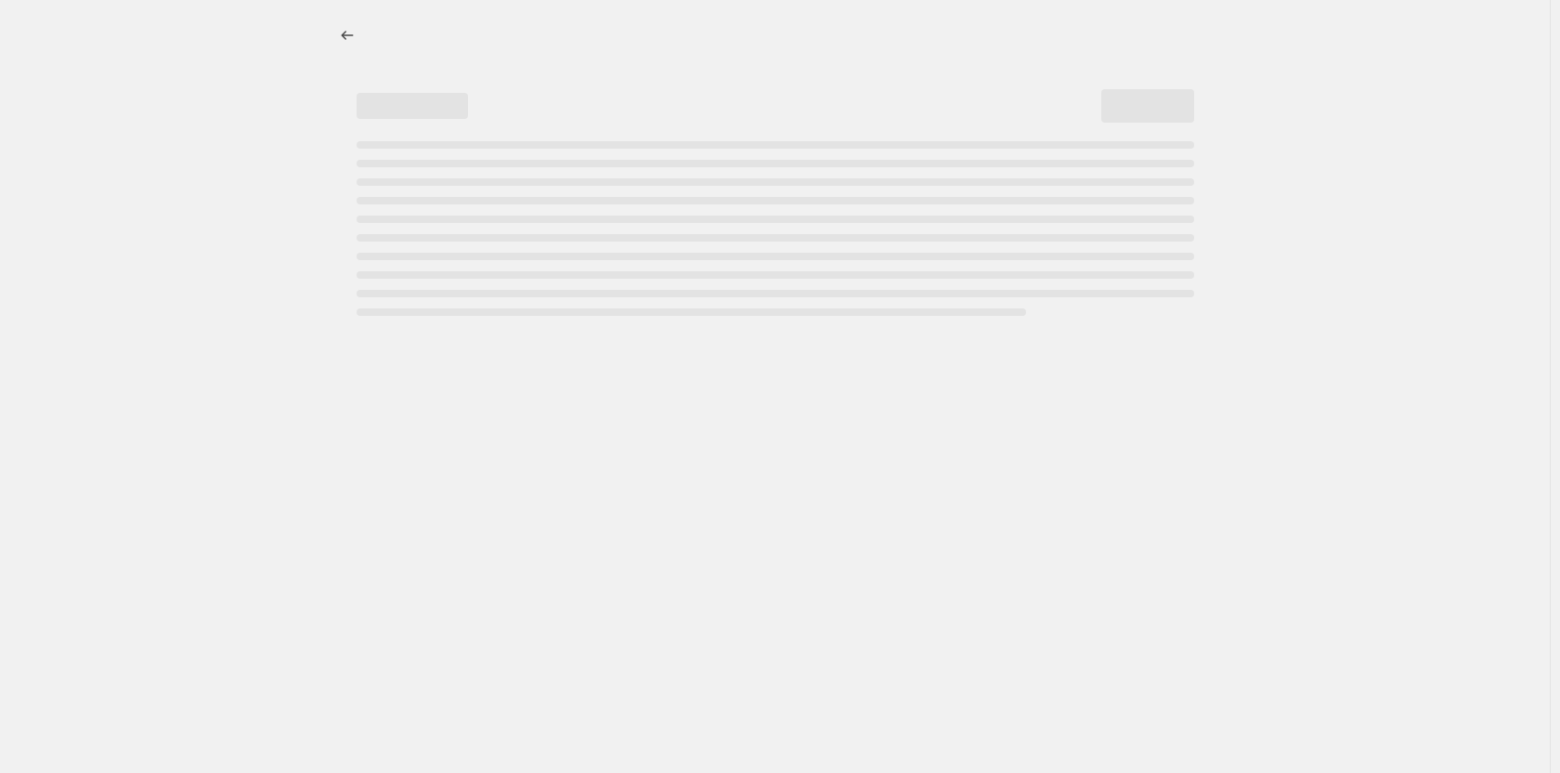
select select "percentage"
select select "no_change"
select select "vendor"
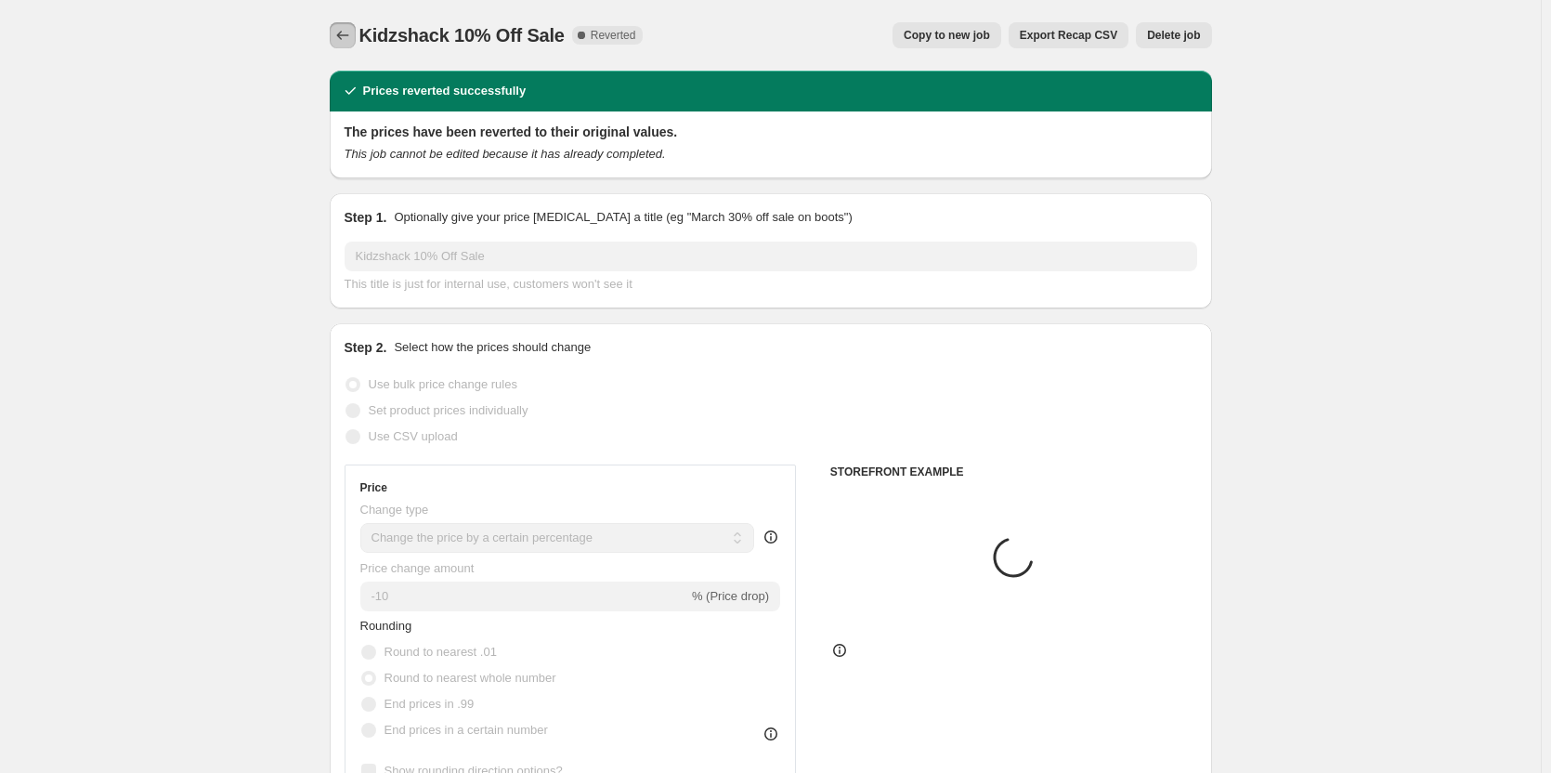
click at [352, 31] on icon "Price change jobs" at bounding box center [342, 35] width 19 height 19
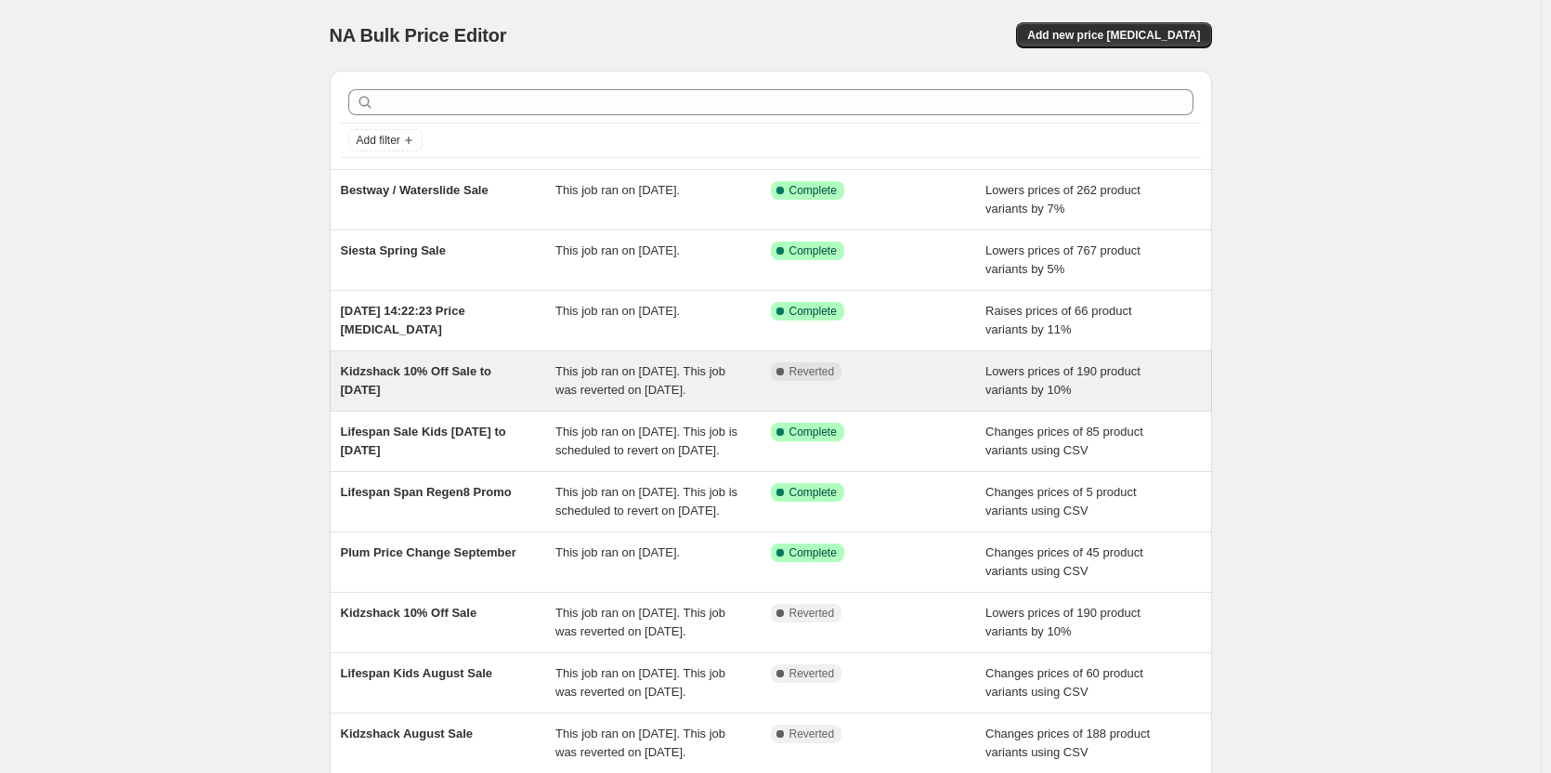
click at [356, 370] on span "Kidzshack 10% Off Sale to [DATE]" at bounding box center [416, 380] width 151 height 32
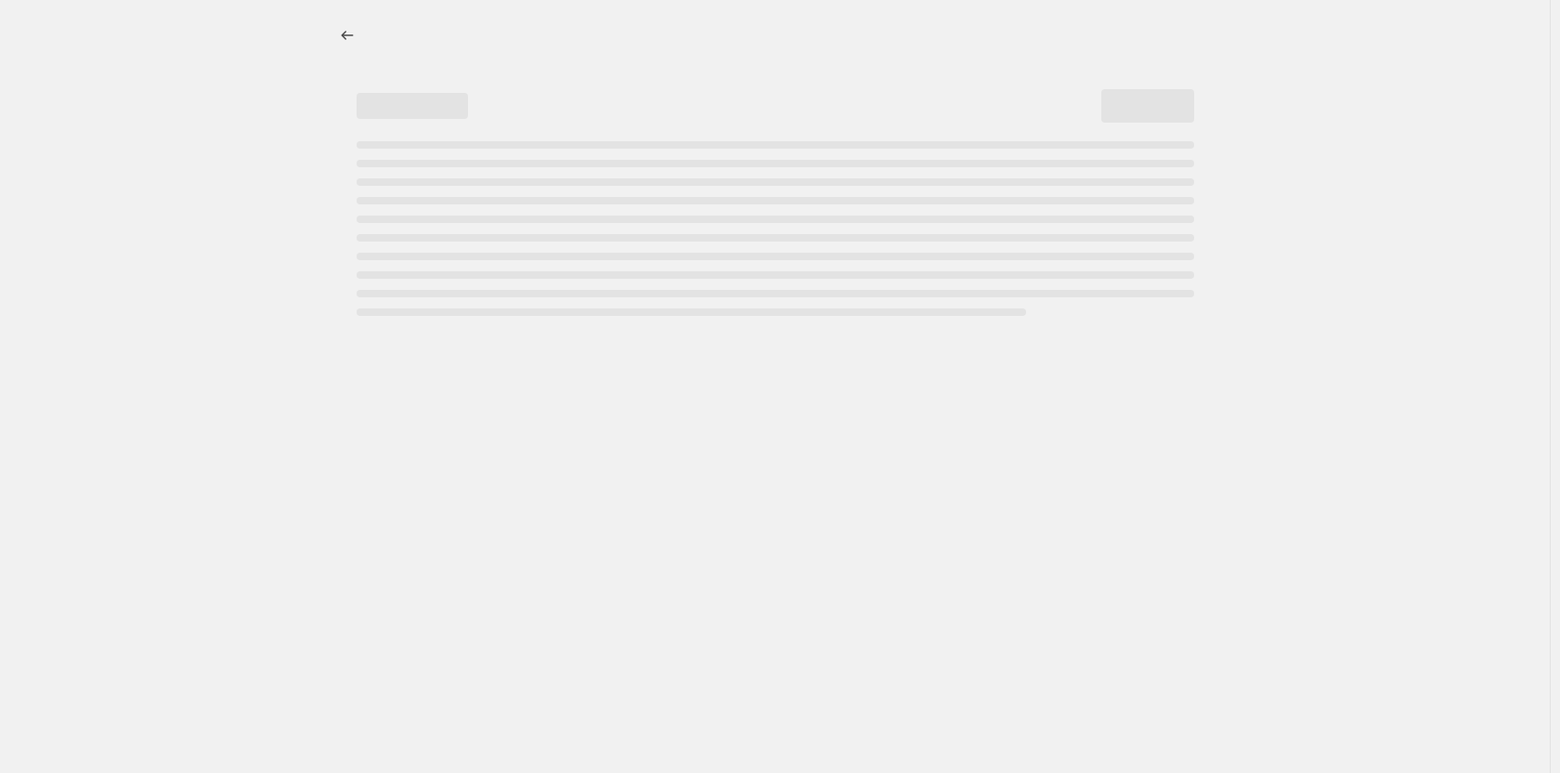
select select "percentage"
select select "no_change"
select select "vendor"
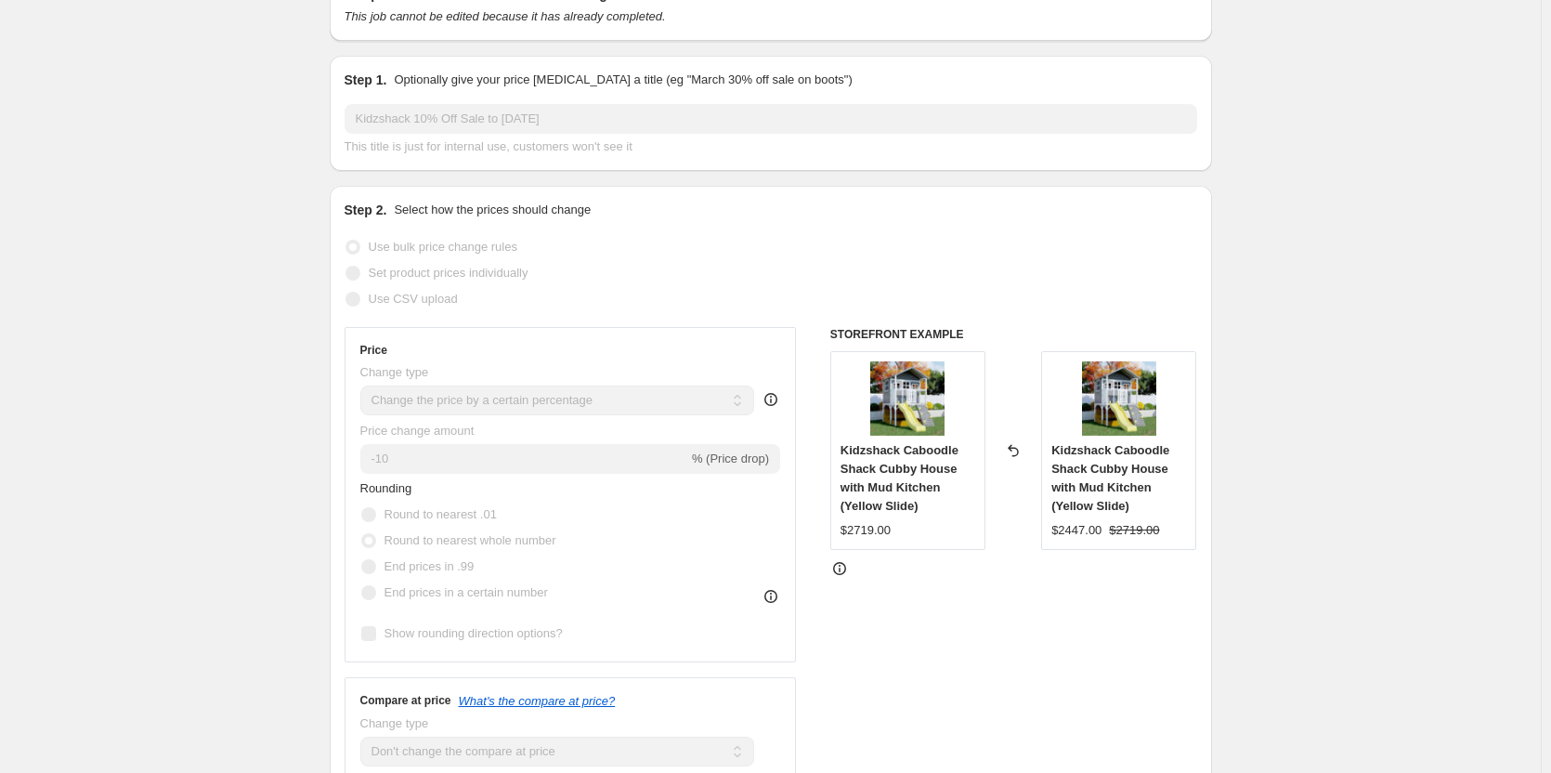
scroll to position [50, 0]
